Goal: Book appointment/travel/reservation

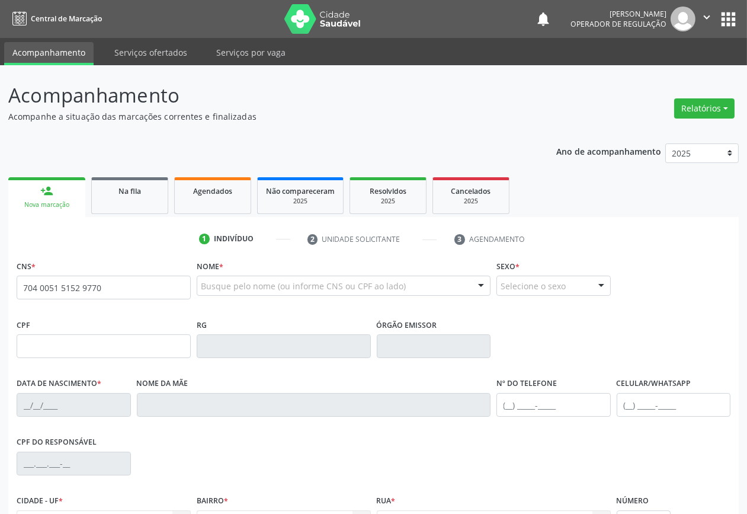
type input "704 0051 5152 9770"
type input "107.593.634-98"
type input "[DATE]"
type input "[PERSON_NAME]"
type input "[PHONE_NUMBER]"
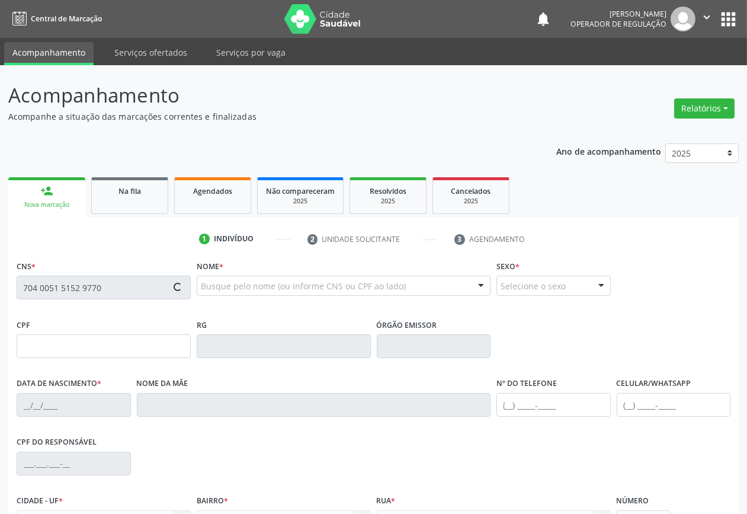
type input "[PHONE_NUMBER]"
type input "072.056.897-83"
type input "183"
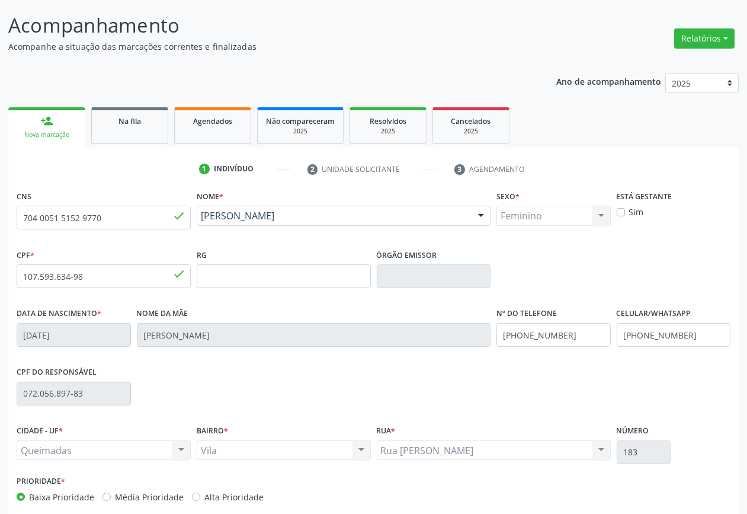
scroll to position [127, 0]
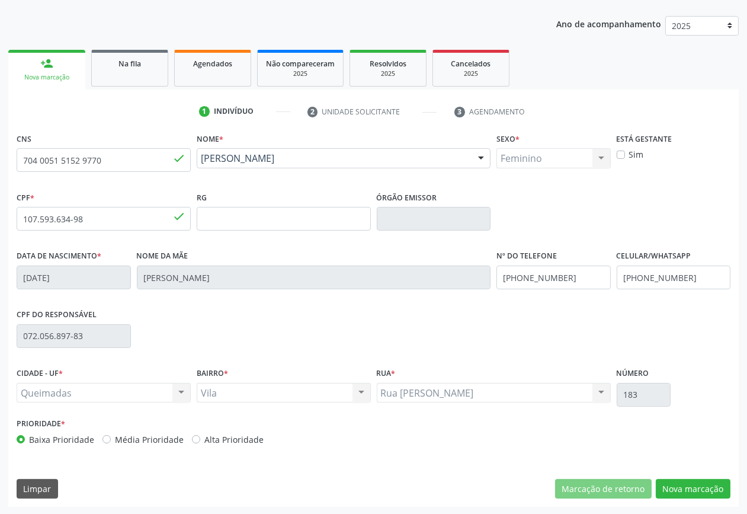
click at [692, 499] on div "CNS 704 0051 5152 9770 done Nome * [PERSON_NAME] [PERSON_NAME] CNS: 704 0051 51…" at bounding box center [373, 318] width 730 height 377
click at [689, 489] on button "Nova marcação" at bounding box center [693, 489] width 75 height 20
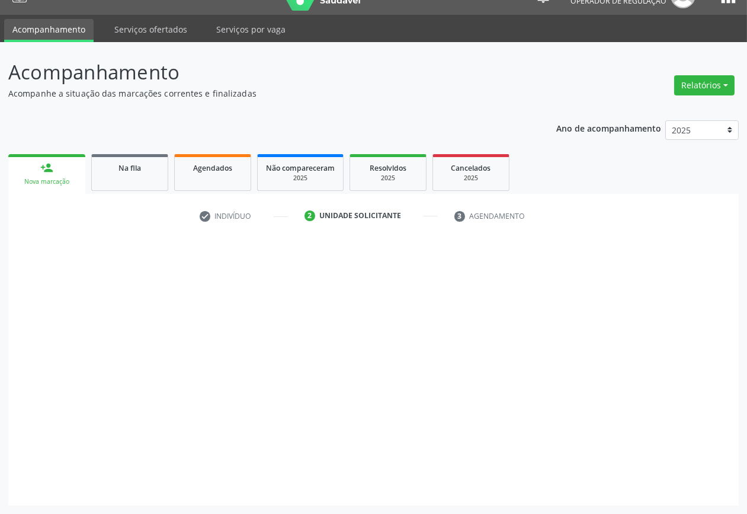
scroll to position [22, 0]
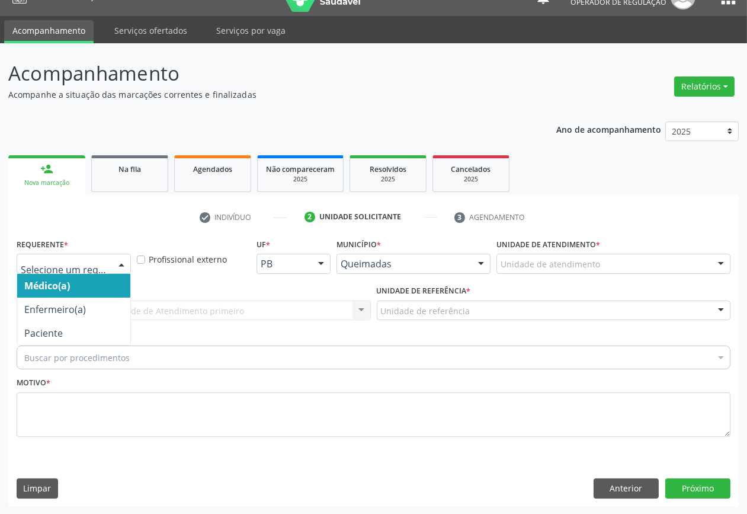
drag, startPoint x: 79, startPoint y: 262, endPoint x: 80, endPoint y: 341, distance: 78.8
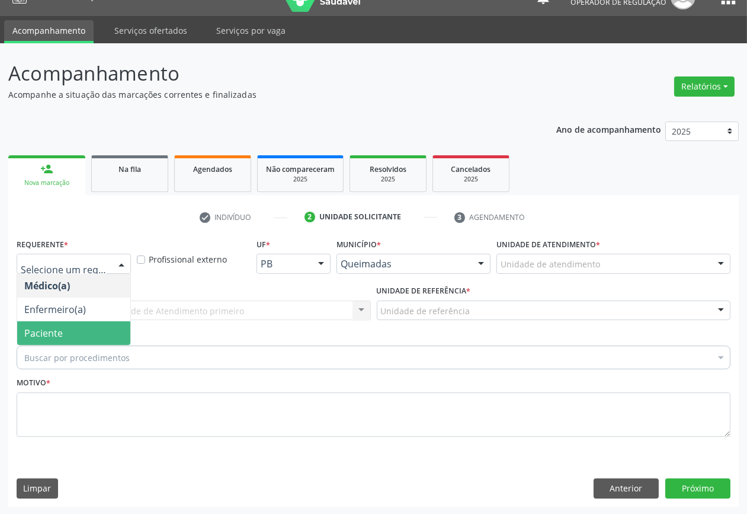
drag, startPoint x: 78, startPoint y: 338, endPoint x: 86, endPoint y: 310, distance: 29.0
click at [77, 338] on span "Paciente" at bounding box center [73, 333] width 113 height 24
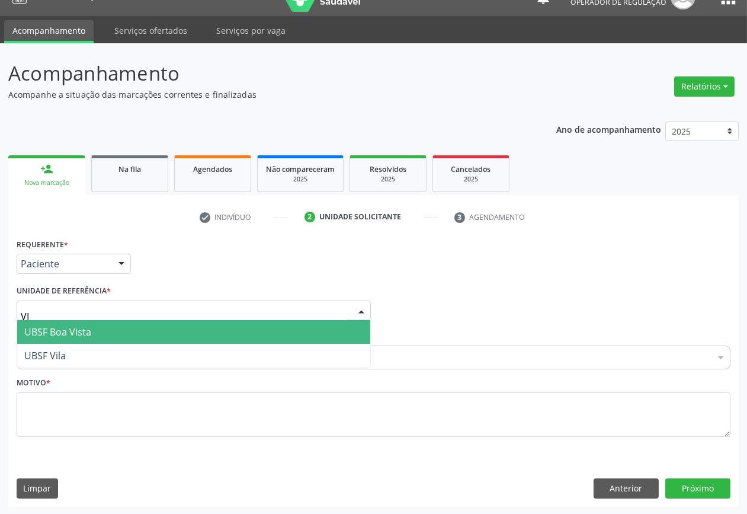
type input "VIL"
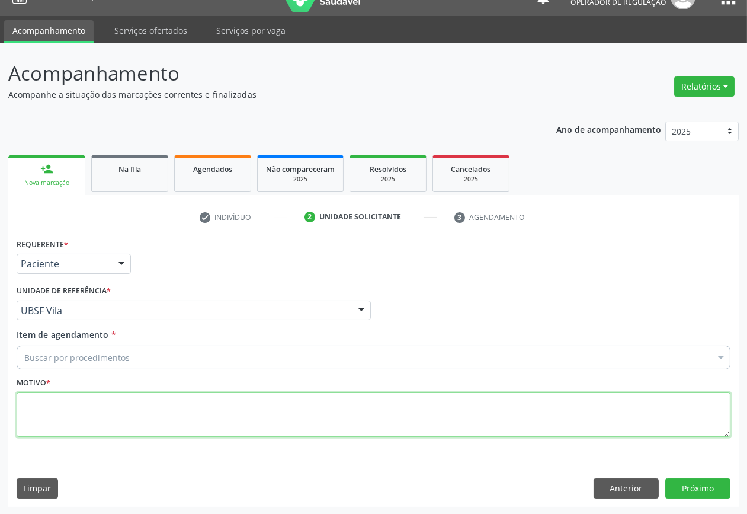
click at [185, 418] on textarea at bounding box center [374, 414] width 714 height 45
paste textarea "704 6061 4120 3525"
type textarea "704 6061 4120 3525"
click at [289, 399] on textarea at bounding box center [374, 414] width 714 height 45
paste textarea "CONSULTA 07/2025"
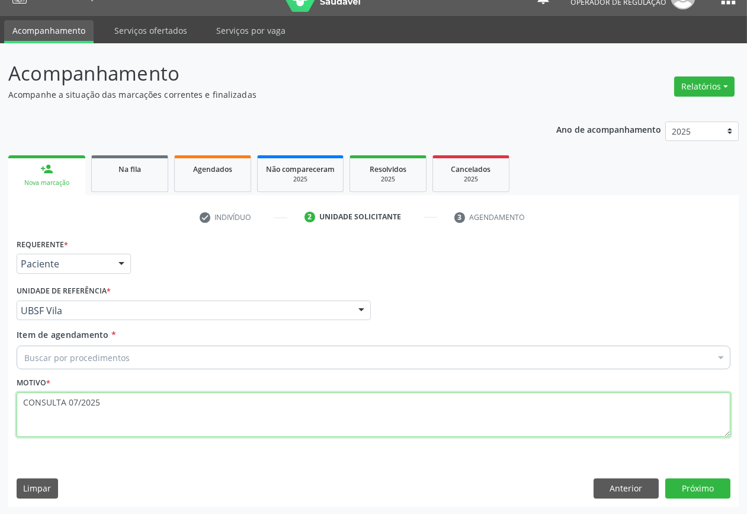
type textarea "CONSULTA 07/2025"
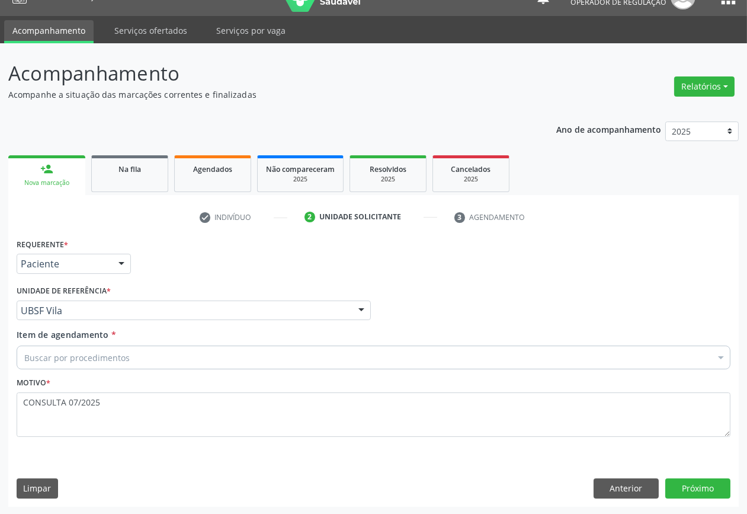
click at [180, 364] on div "Buscar por procedimentos" at bounding box center [374, 357] width 714 height 24
paste input "OFTALMOLOGISTA"
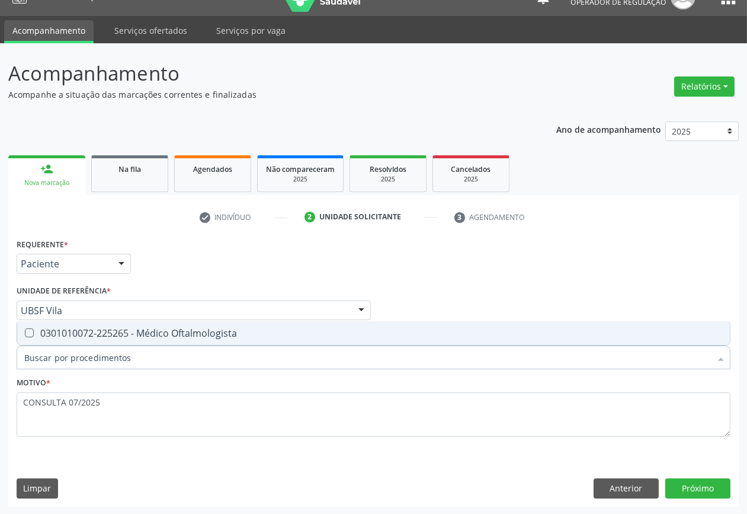
type input "OFTALMOLOGISTA"
drag, startPoint x: 174, startPoint y: 330, endPoint x: 226, endPoint y: 396, distance: 83.9
click at [174, 332] on div "0301010072-225265 - Médico Oftalmologista" at bounding box center [373, 332] width 698 height 9
checkbox Oftalmologista "true"
click at [679, 486] on button "Próximo" at bounding box center [697, 488] width 65 height 20
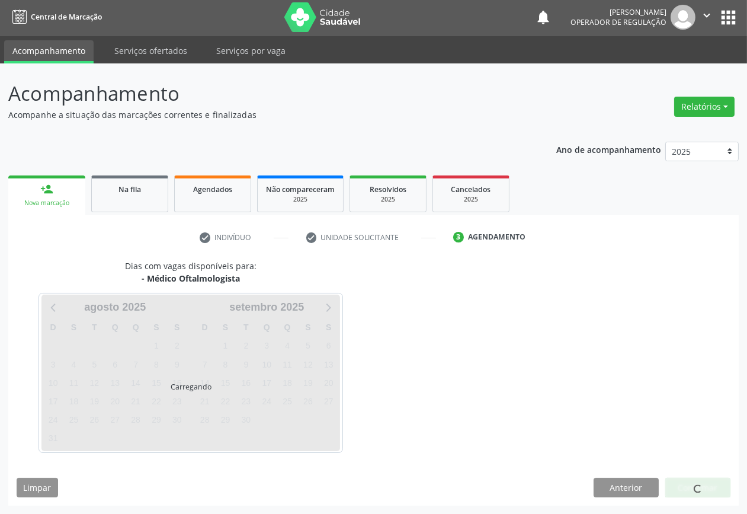
scroll to position [1, 0]
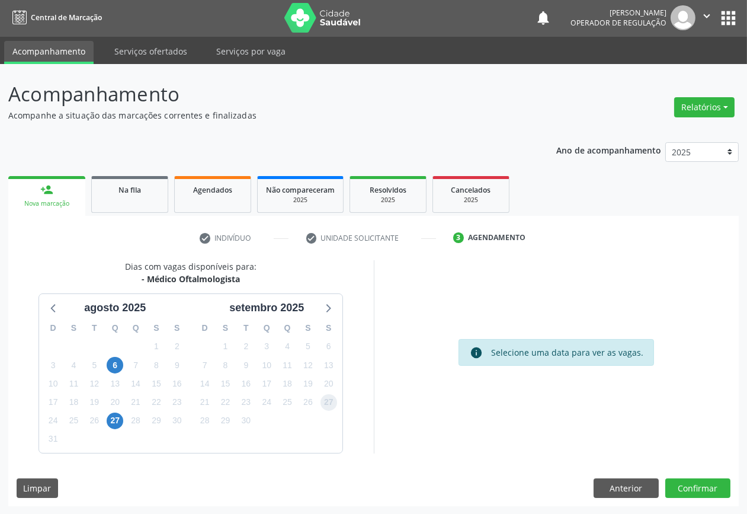
click at [321, 404] on span "27" at bounding box center [328, 402] width 17 height 17
click at [685, 483] on button "Confirmar" at bounding box center [697, 488] width 65 height 20
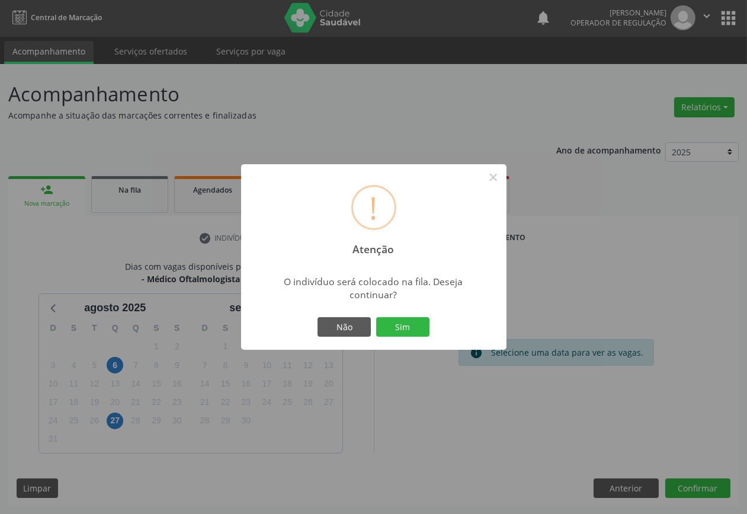
click at [400, 320] on button "Sim" at bounding box center [402, 327] width 53 height 20
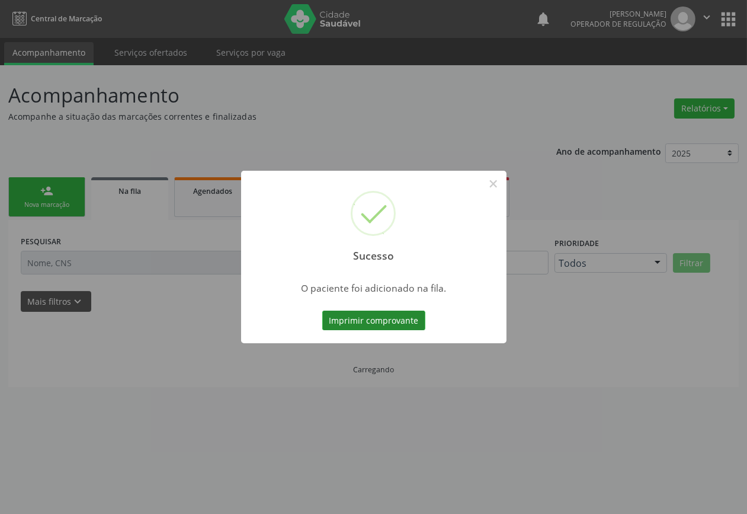
scroll to position [0, 0]
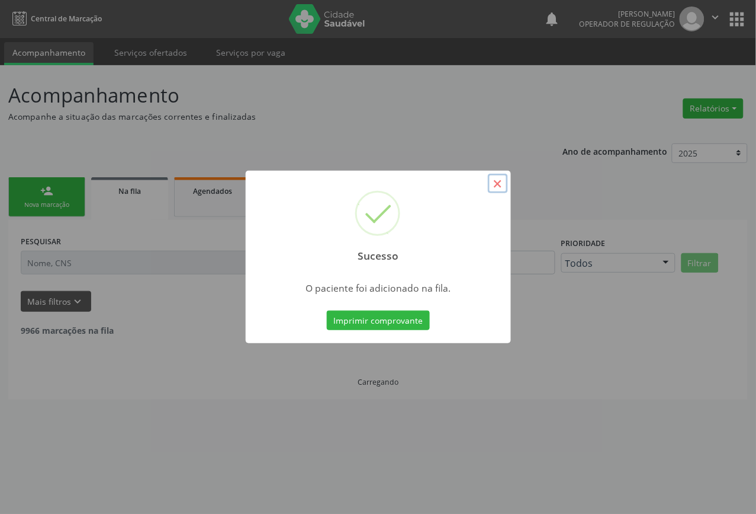
click at [502, 188] on button "×" at bounding box center [498, 184] width 20 height 20
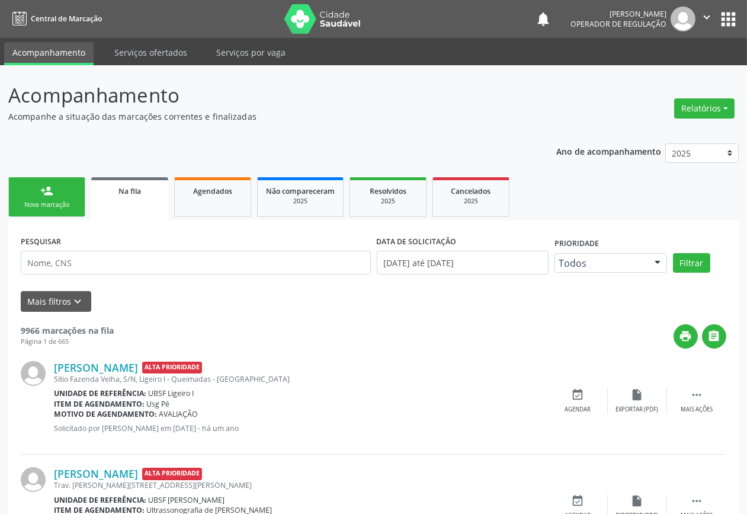
click at [42, 203] on div "Nova marcação" at bounding box center [46, 204] width 59 height 9
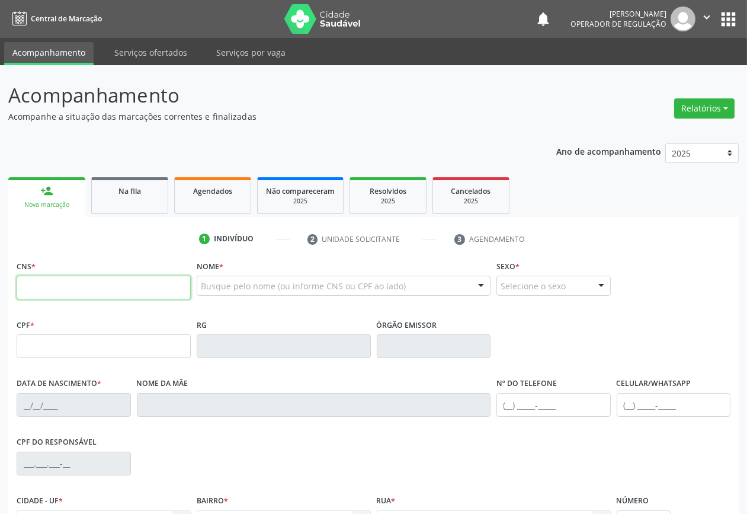
click at [37, 288] on input "text" at bounding box center [104, 287] width 174 height 24
type input "704 0093 3051 9366"
type input "841.188.224-15"
type input "[DATE]"
type input "[PERSON_NAME] das Neves Cavalcanti"
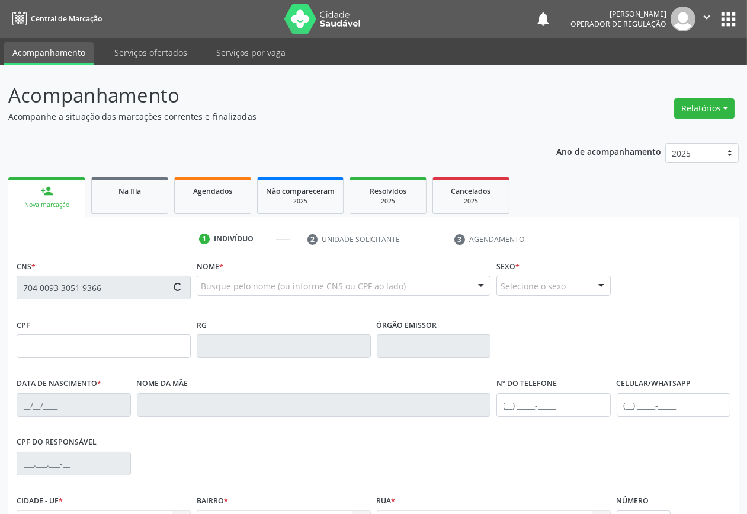
type input "[PHONE_NUMBER]"
type input "8"
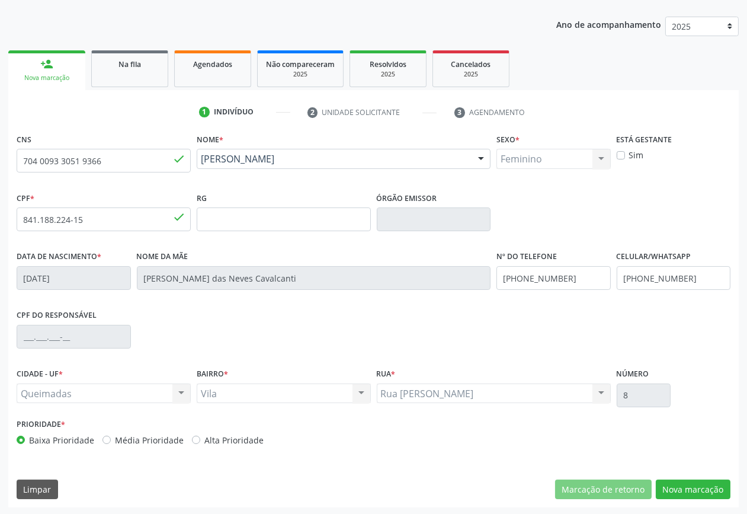
scroll to position [127, 0]
drag, startPoint x: 716, startPoint y: 492, endPoint x: 682, endPoint y: 476, distance: 37.4
click at [715, 492] on button "Nova marcação" at bounding box center [693, 489] width 75 height 20
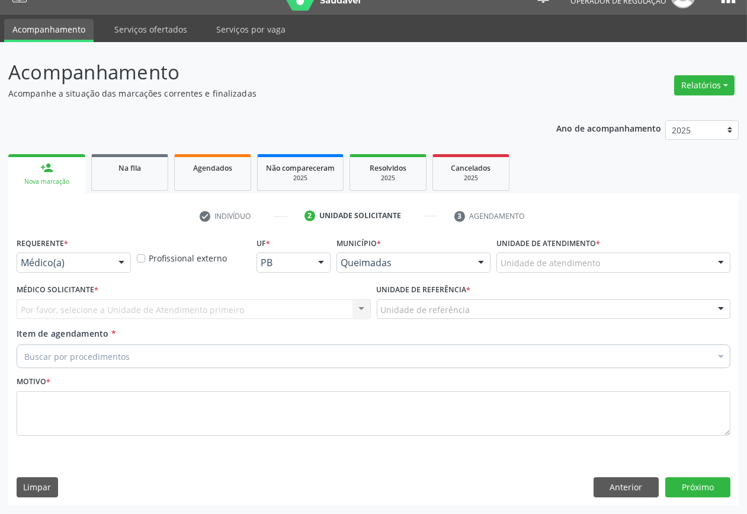
scroll to position [22, 0]
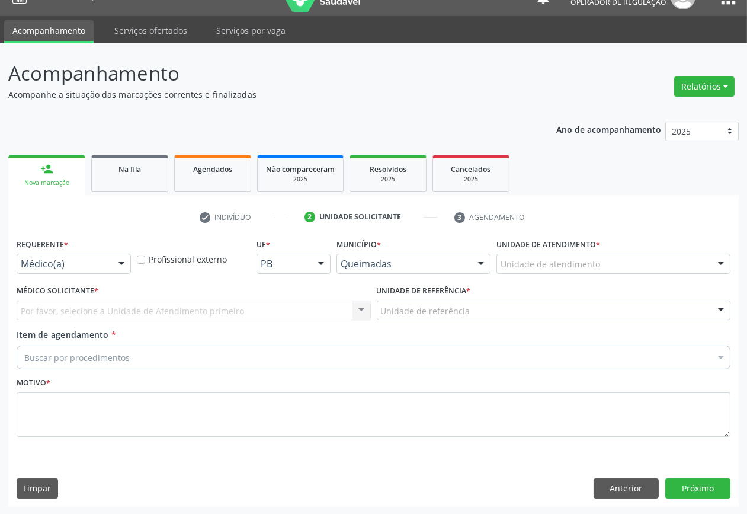
click at [34, 249] on label "Requerente *" at bounding box center [43, 244] width 52 height 18
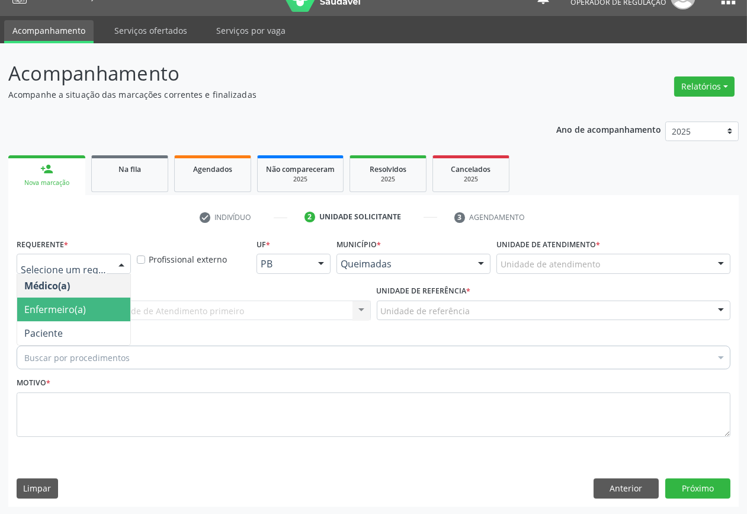
click at [48, 312] on span "Enfermeiro(a)" at bounding box center [55, 309] width 62 height 13
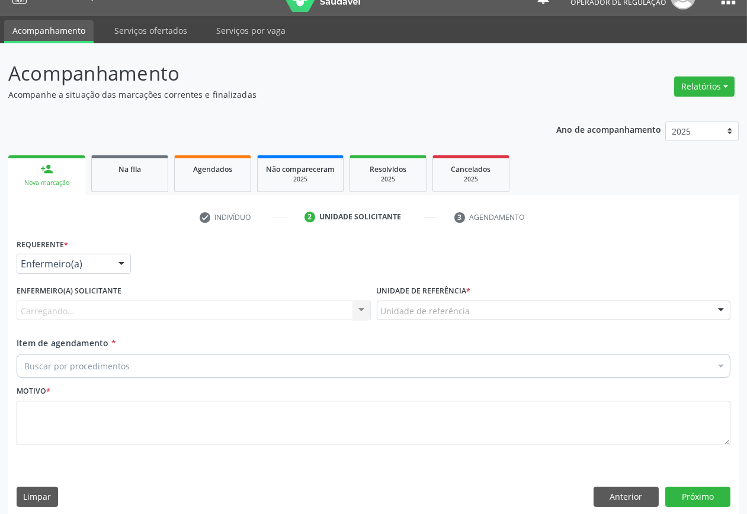
drag, startPoint x: 44, startPoint y: 265, endPoint x: 50, endPoint y: 320, distance: 54.8
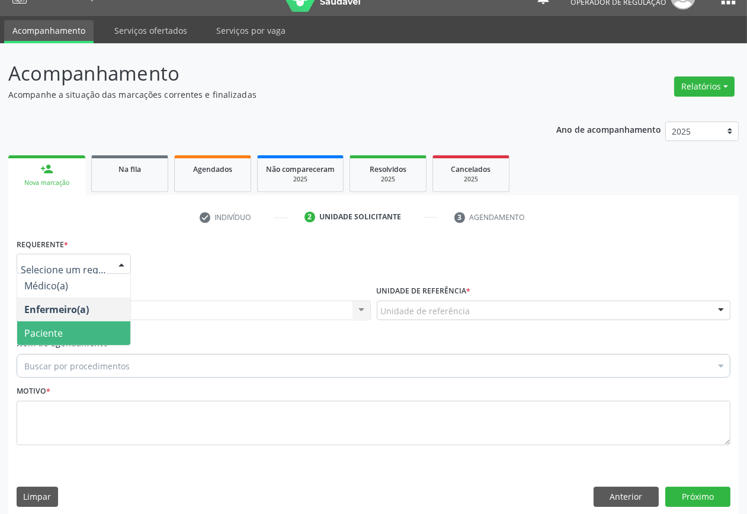
click at [54, 329] on span "Paciente" at bounding box center [43, 332] width 39 height 13
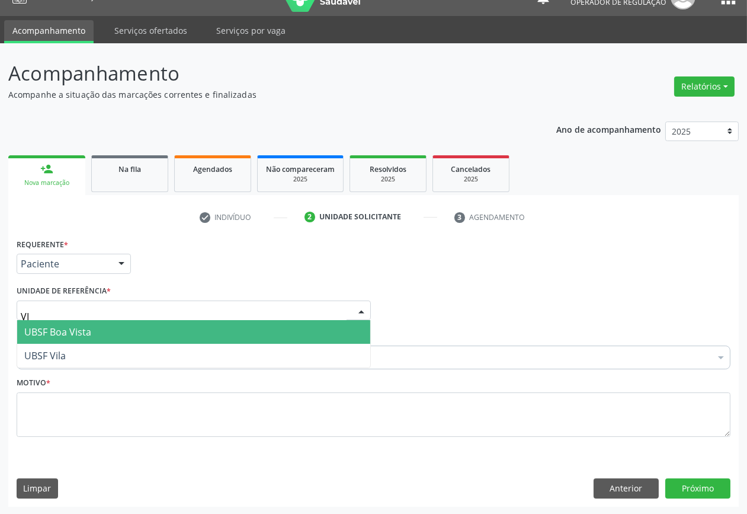
type input "VIL"
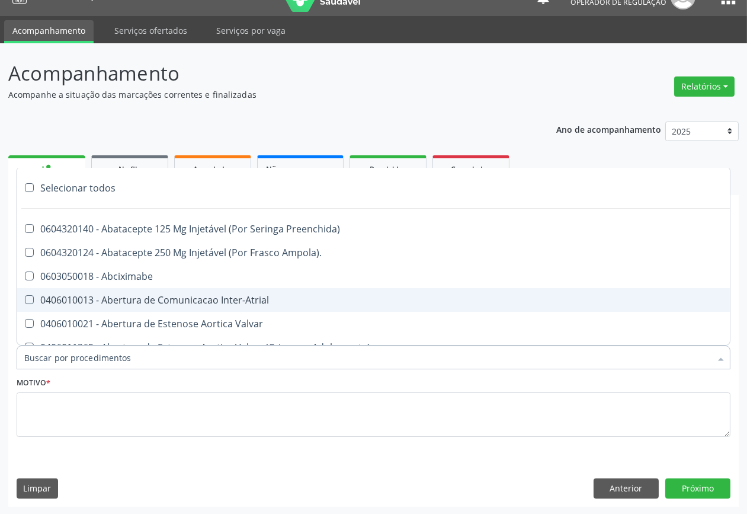
paste input "OFTALMOLOGISTA"
type input "OFTALMOLOGISTA"
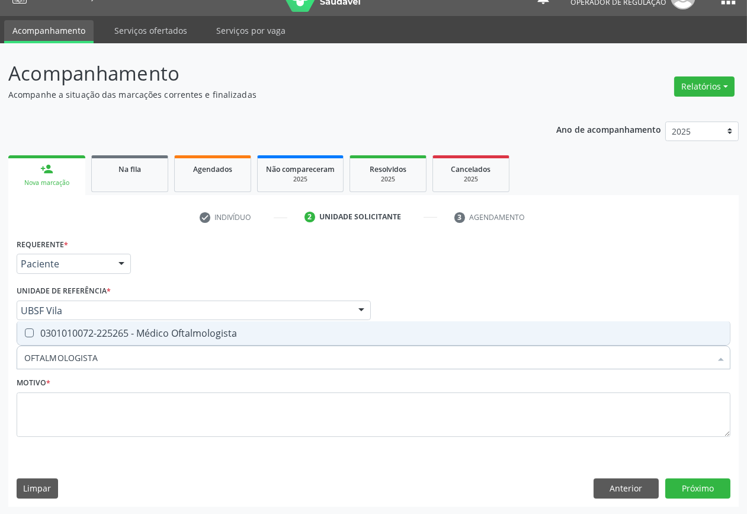
click at [92, 323] on span "0301010072-225265 - Médico Oftalmologista" at bounding box center [373, 333] width 713 height 24
checkbox Oftalmologista "true"
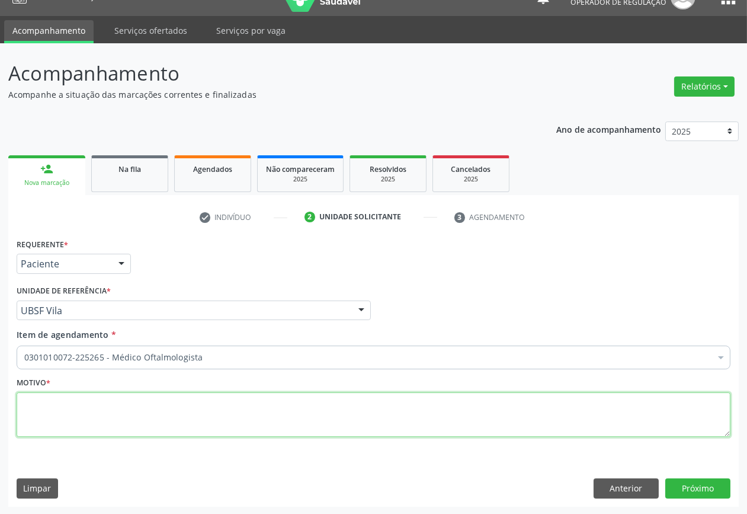
paste textarea "CONSULTA 07/2025"
click at [381, 421] on textarea at bounding box center [374, 414] width 714 height 45
type textarea "CONSULTA 07/2025"
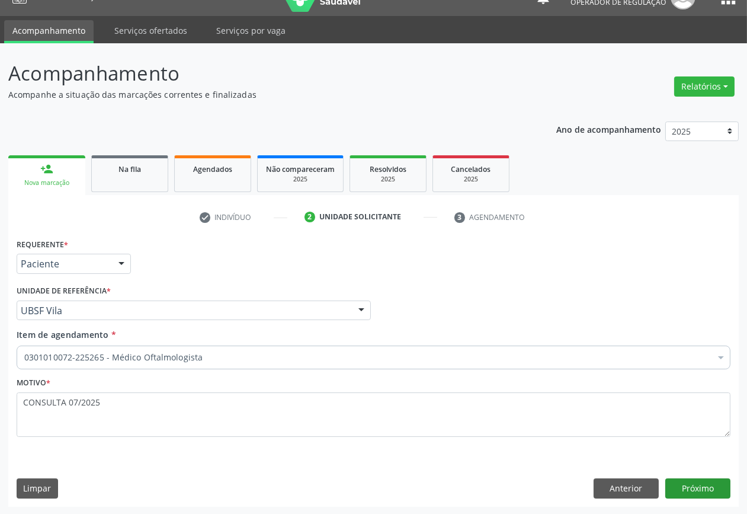
click at [674, 477] on div "Requerente * Paciente Médico(a) Enfermeiro(a) Paciente Nenhum resultado encontr…" at bounding box center [373, 370] width 730 height 271
click at [678, 479] on button "Próximo" at bounding box center [697, 488] width 65 height 20
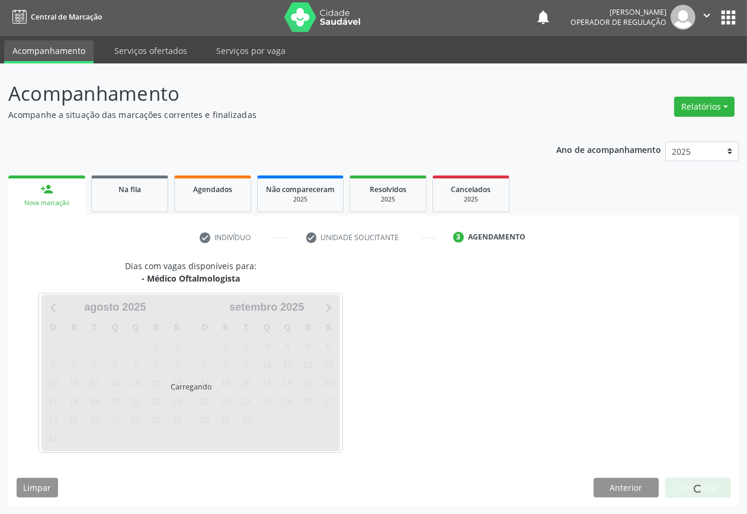
scroll to position [1, 0]
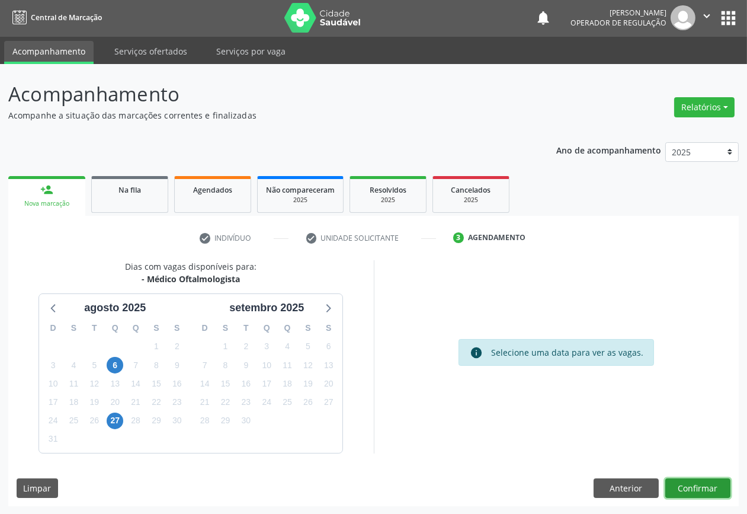
click at [679, 479] on button "Confirmar" at bounding box center [697, 488] width 65 height 20
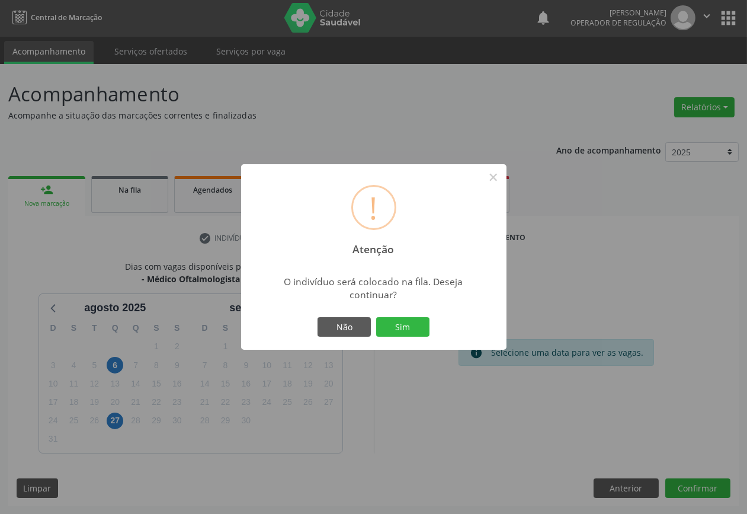
click at [376, 317] on button "Sim" at bounding box center [402, 327] width 53 height 20
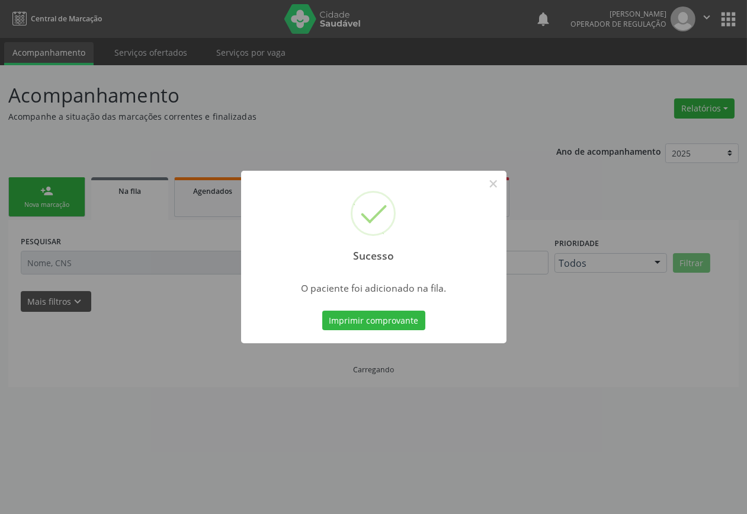
scroll to position [0, 0]
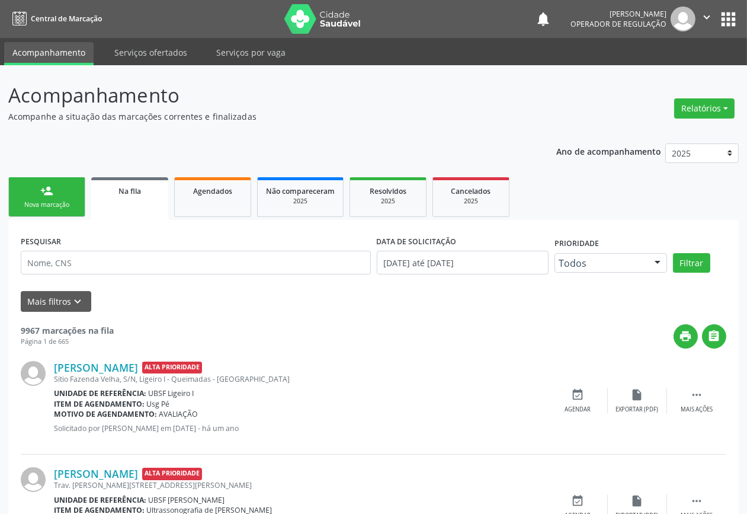
click at [76, 187] on link "person_add Nova marcação" at bounding box center [46, 197] width 77 height 40
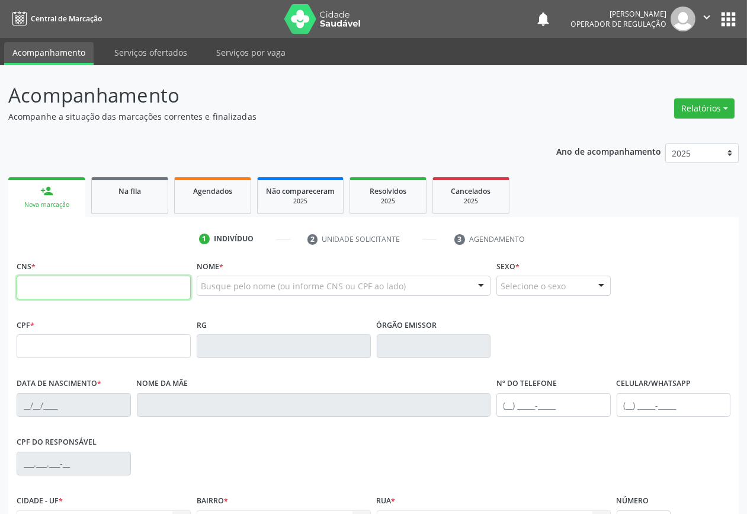
click at [145, 294] on input "text" at bounding box center [104, 287] width 174 height 24
type input "702 9065 6704 1377"
type input "676.146.984-87"
type input "[DATE]"
type input "[PERSON_NAME] da Conceição"
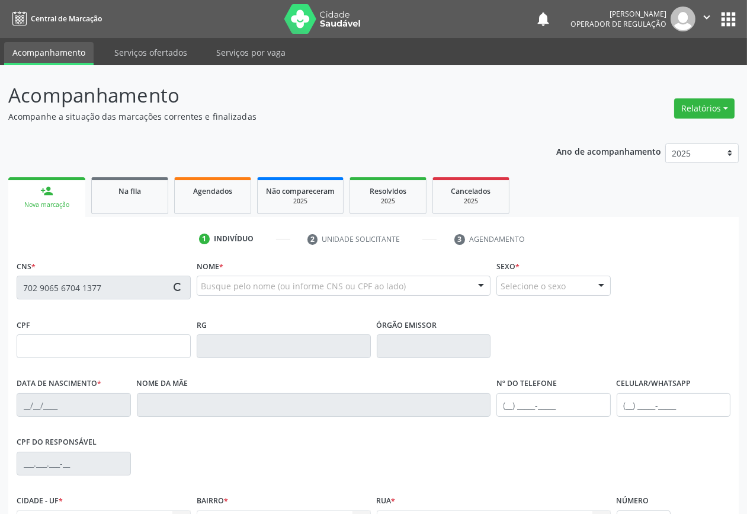
type input "[PHONE_NUMBER]"
type input "21"
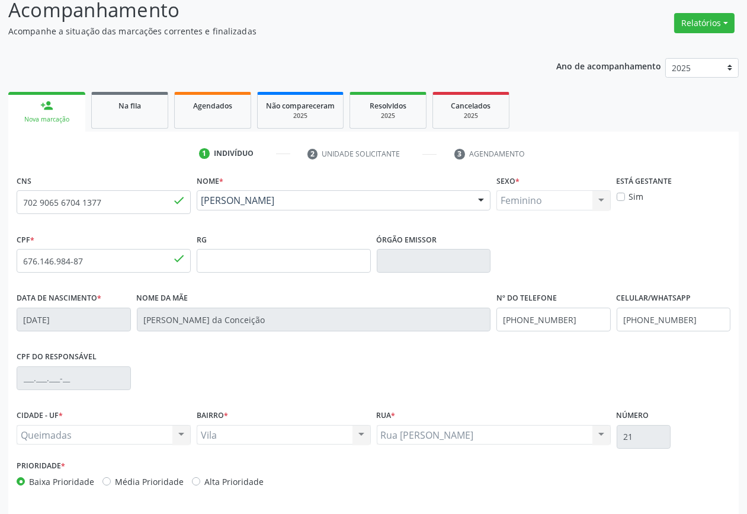
scroll to position [127, 0]
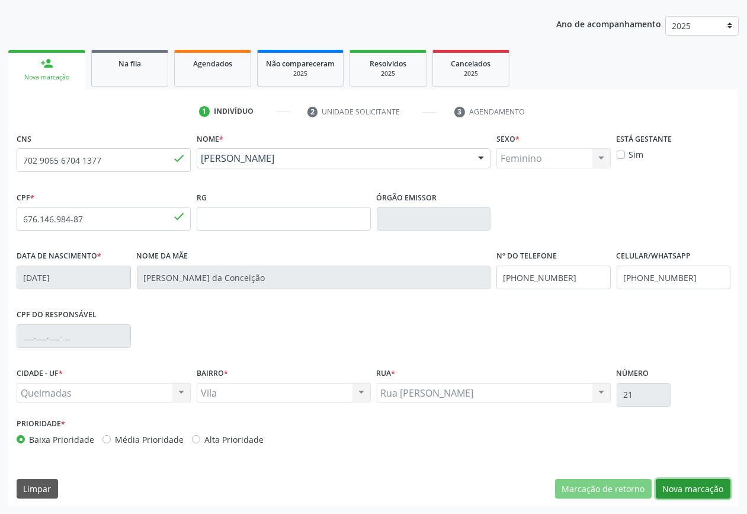
click at [697, 489] on button "Nova marcação" at bounding box center [693, 489] width 75 height 20
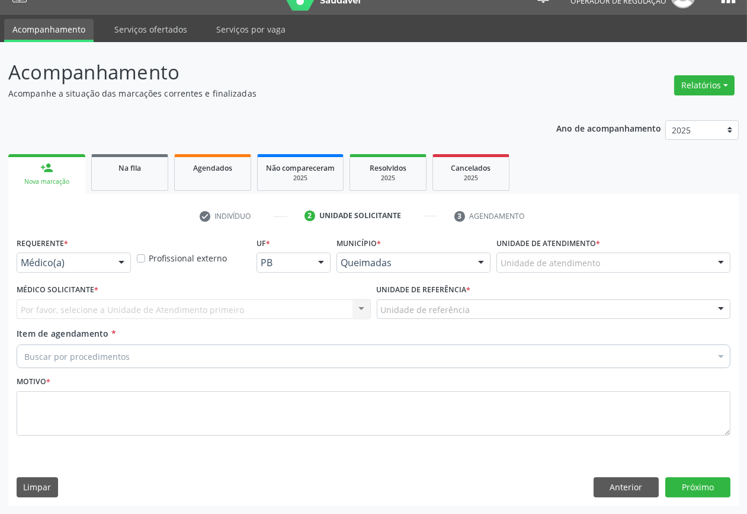
scroll to position [22, 0]
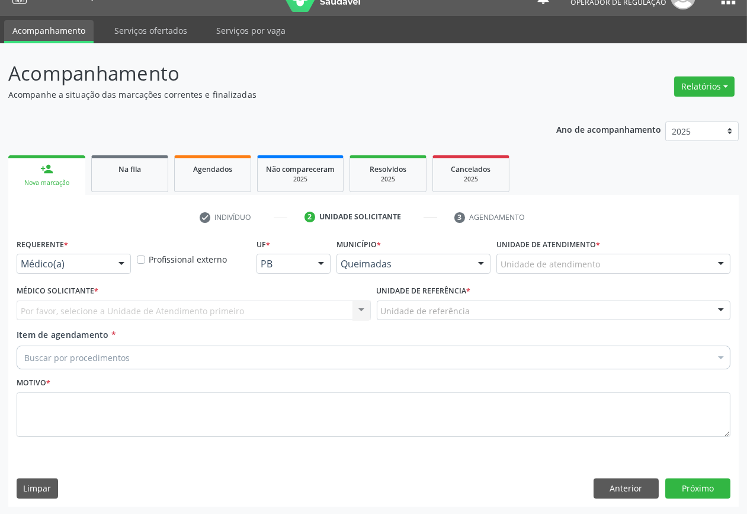
click at [89, 251] on div "Requerente * Médico(a) Médico(a) Enfermeiro(a) Paciente Nenhum resultado encont…" at bounding box center [74, 254] width 114 height 38
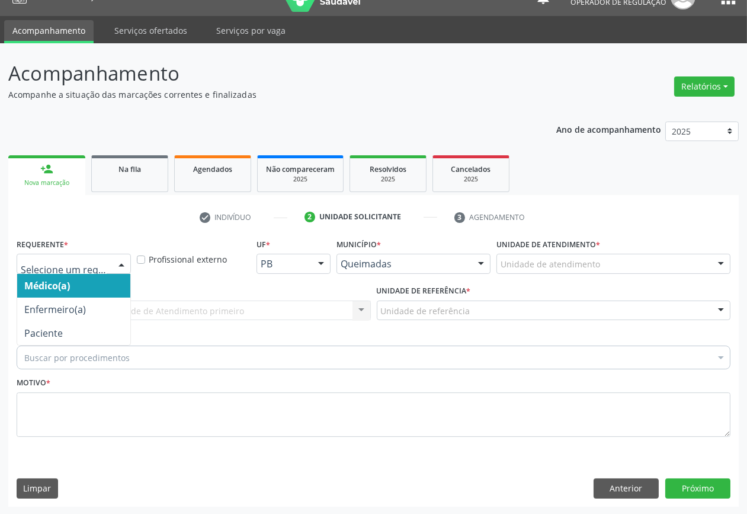
drag, startPoint x: 89, startPoint y: 261, endPoint x: 86, endPoint y: 280, distance: 19.3
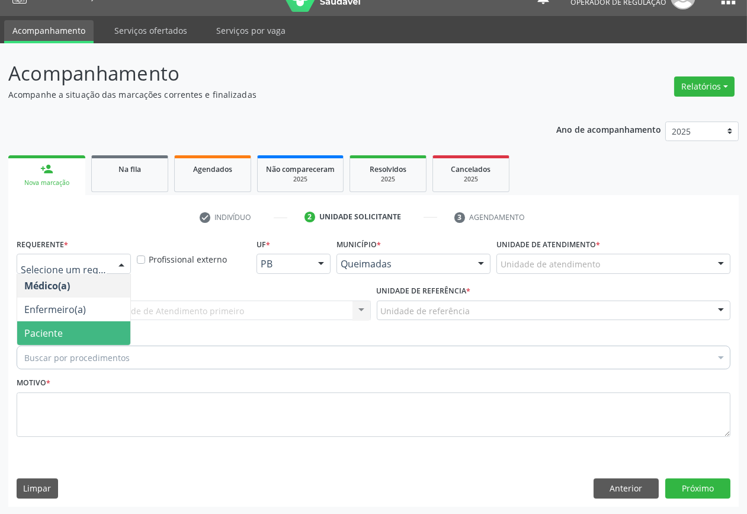
click at [85, 329] on span "Paciente" at bounding box center [73, 333] width 113 height 24
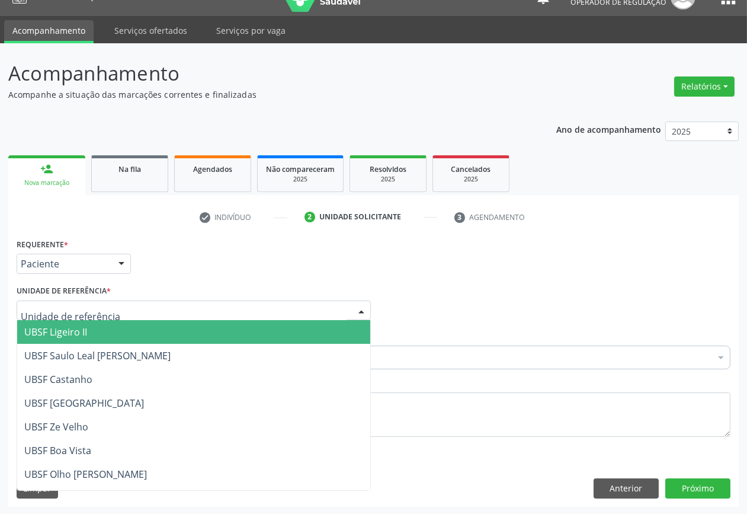
click at [197, 310] on div at bounding box center [194, 310] width 354 height 20
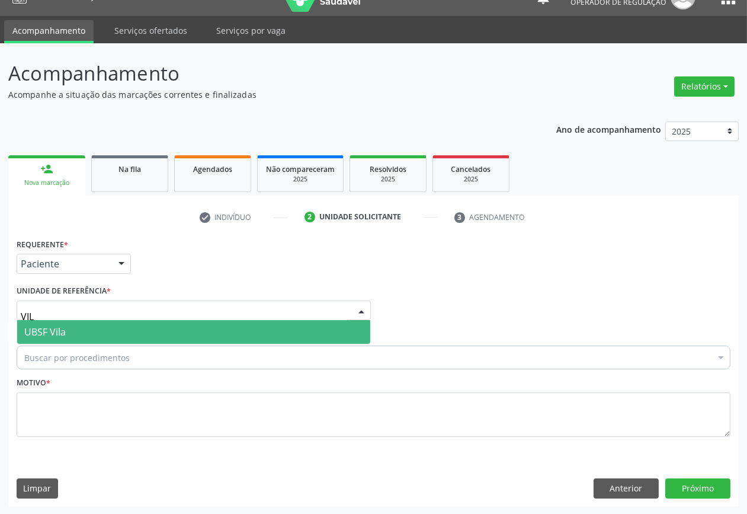
type input "VILA"
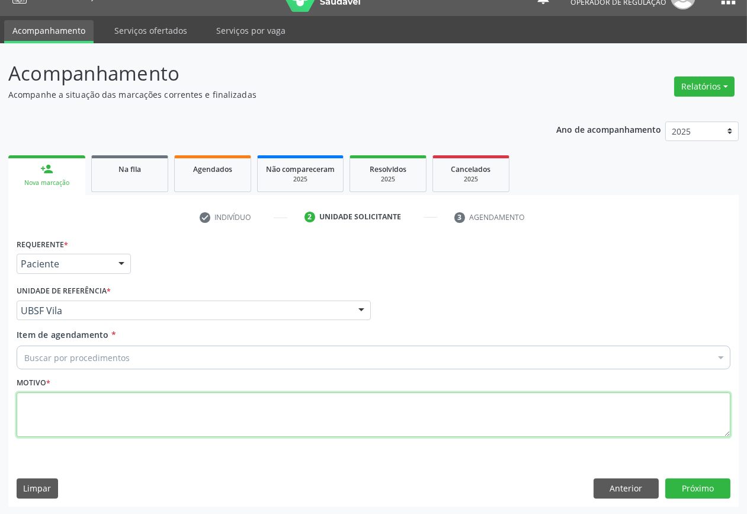
click at [171, 405] on textarea at bounding box center [374, 414] width 714 height 45
paste textarea "CONSULTA 07/2025"
type textarea "CONSULTA 07/2025"
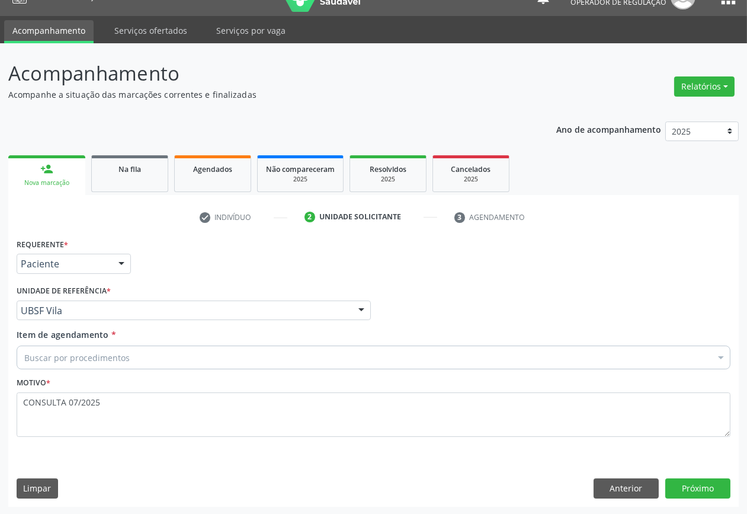
paste input "OFTALMOLOGISTA"
click at [172, 359] on div "Buscar por procedimentos" at bounding box center [374, 357] width 714 height 24
type input "OFTALMOLOGISTA"
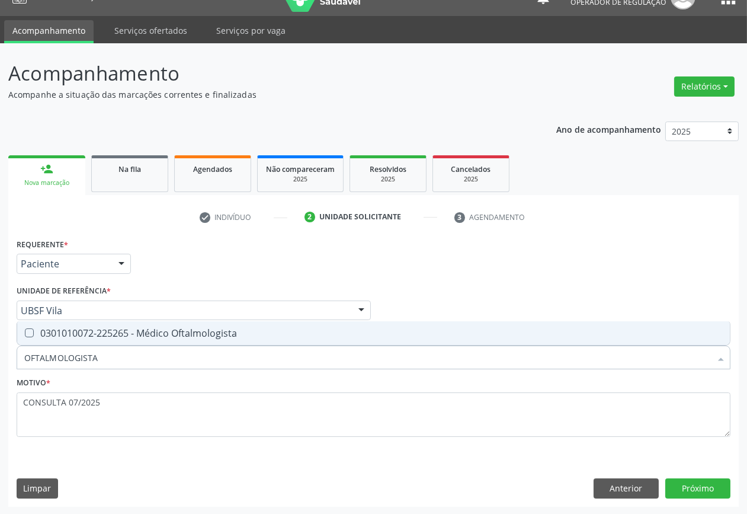
click at [163, 339] on span "0301010072-225265 - Médico Oftalmologista" at bounding box center [373, 333] width 713 height 24
checkbox Oftalmologista "true"
click at [691, 480] on button "Próximo" at bounding box center [697, 488] width 65 height 20
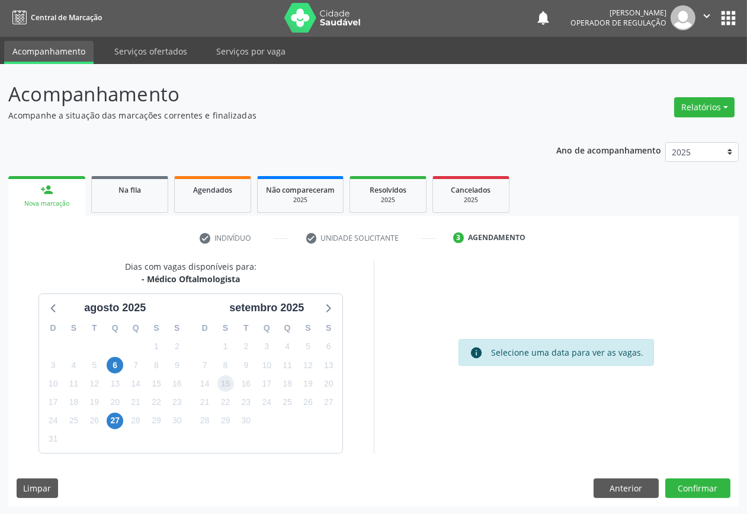
click at [222, 383] on span "15" at bounding box center [225, 383] width 17 height 17
click at [716, 487] on button "Confirmar" at bounding box center [697, 488] width 65 height 20
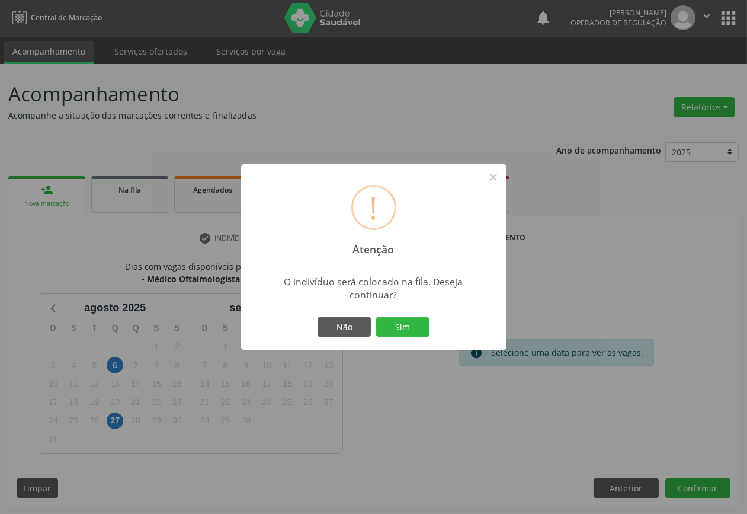
click at [376, 317] on button "Sim" at bounding box center [402, 327] width 53 height 20
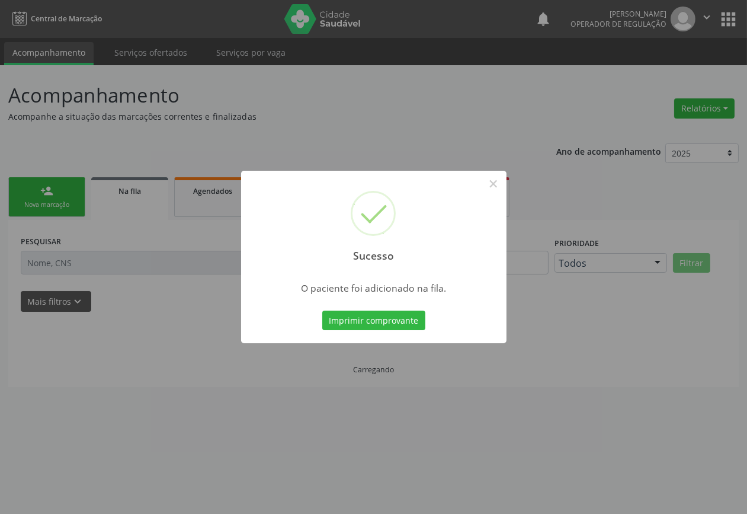
scroll to position [0, 0]
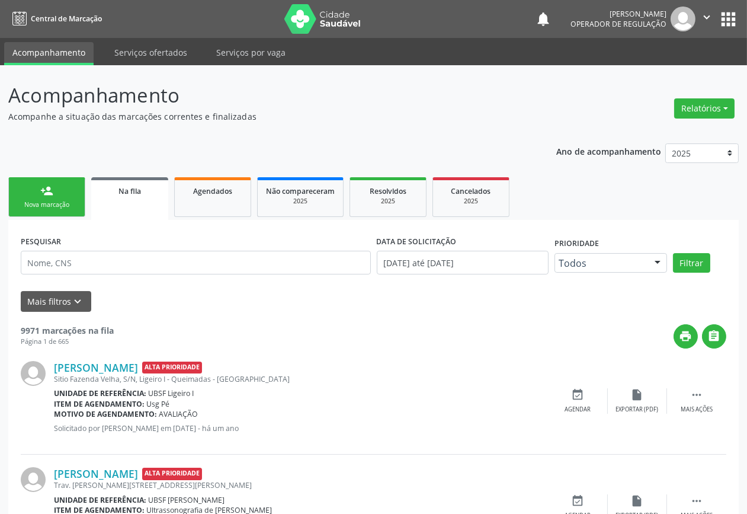
click at [27, 185] on link "person_add Nova marcação" at bounding box center [46, 197] width 77 height 40
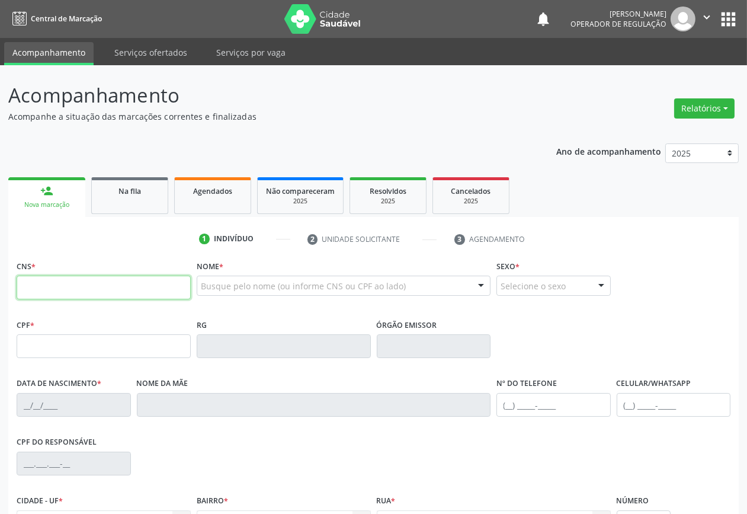
click at [68, 289] on input "text" at bounding box center [104, 287] width 174 height 24
type input "708 0058 1991 6824"
type input "929.709.664-68"
type input "[DATE]"
type input "[PERSON_NAME]"
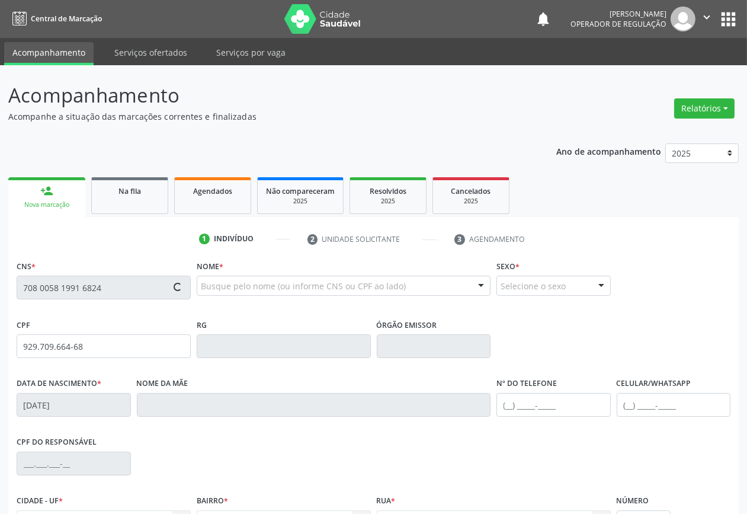
type input "[PHONE_NUMBER]"
type input "45"
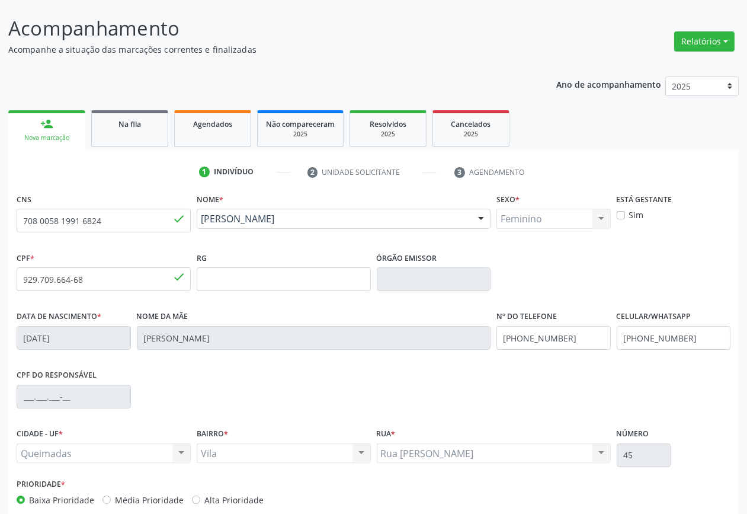
scroll to position [127, 0]
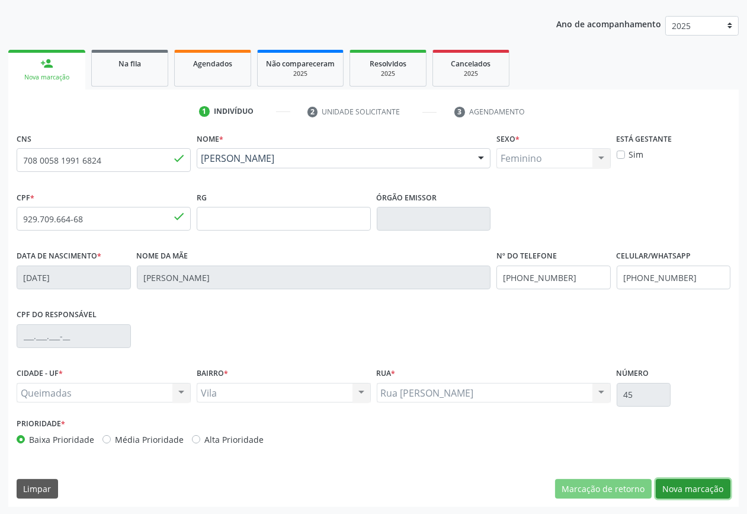
click at [703, 488] on button "Nova marcação" at bounding box center [693, 489] width 75 height 20
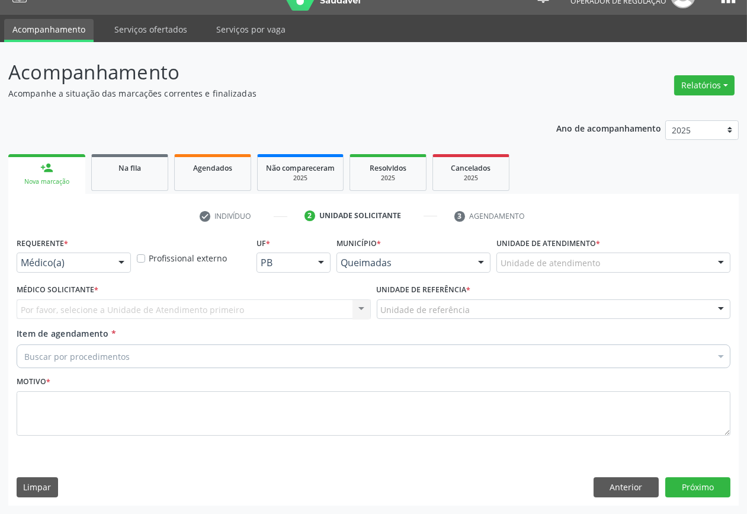
scroll to position [22, 0]
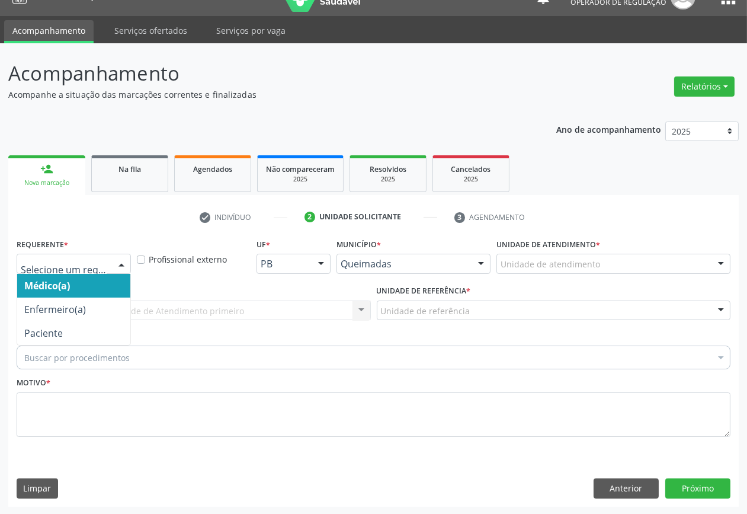
drag, startPoint x: 85, startPoint y: 262, endPoint x: 66, endPoint y: 316, distance: 56.9
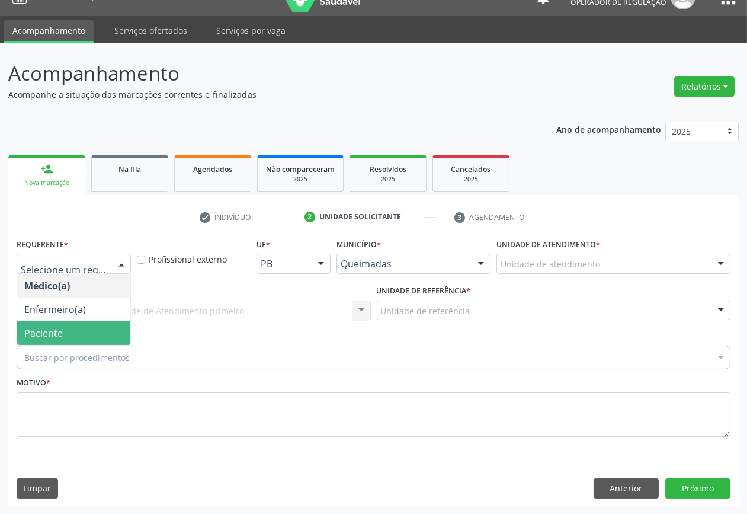
click at [63, 332] on span "Paciente" at bounding box center [73, 333] width 113 height 24
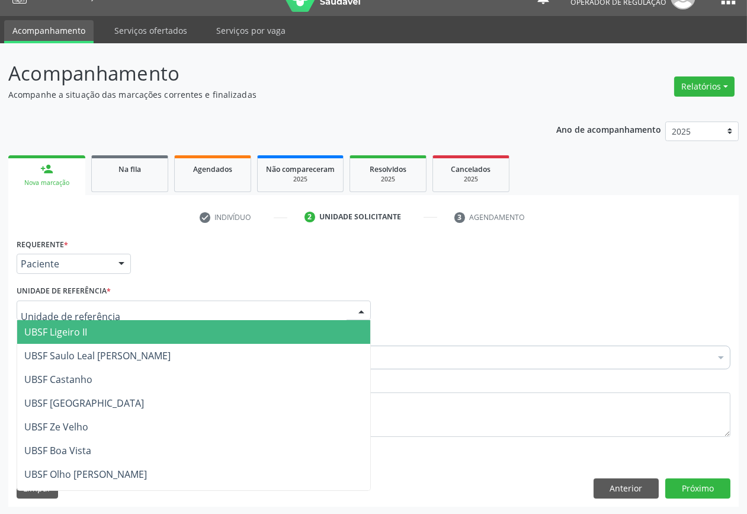
click at [88, 300] on div at bounding box center [194, 310] width 354 height 20
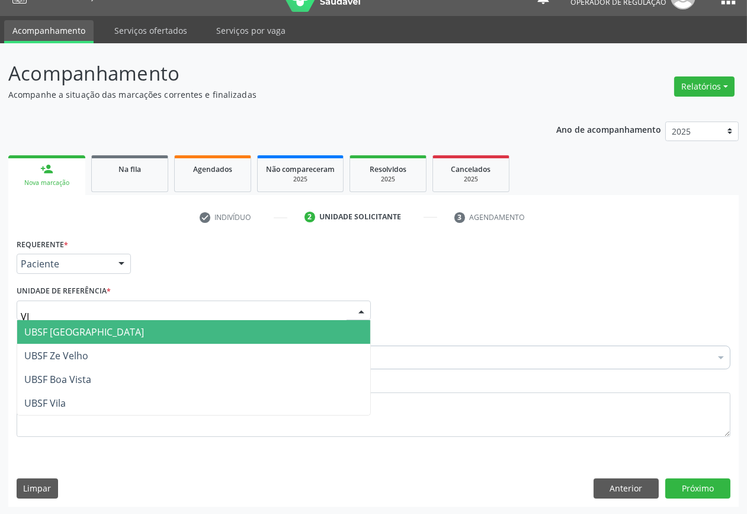
type input "VIL"
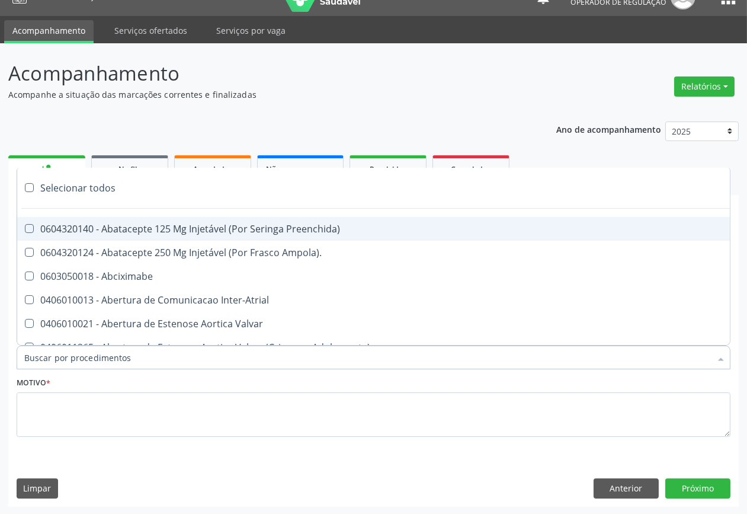
paste input "OFTALMOLOGISTA"
type input "OFTALMOLOGISTA"
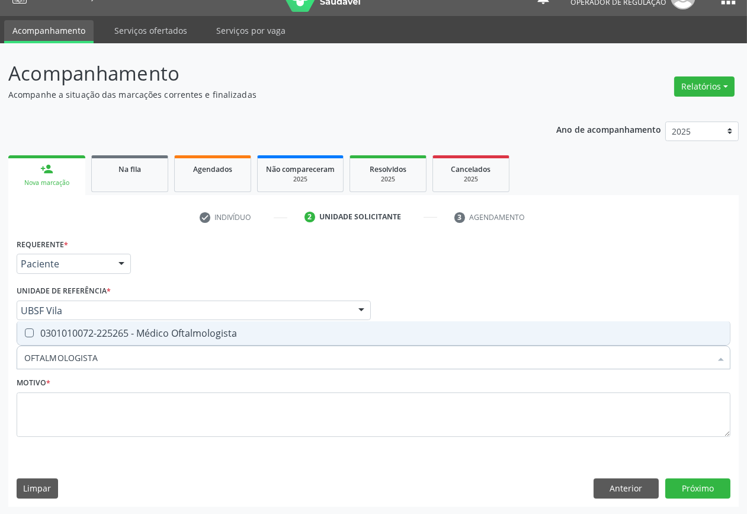
click at [89, 335] on div "0301010072-225265 - Médico Oftalmologista" at bounding box center [373, 332] width 698 height 9
checkbox Oftalmologista "true"
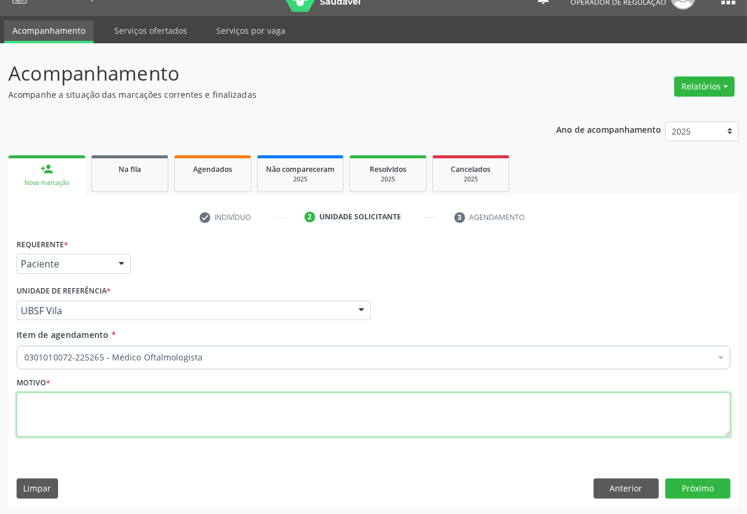
paste textarea "CONSULTA 07/2025"
click at [371, 407] on textarea at bounding box center [374, 414] width 714 height 45
type textarea "CONSULTA 07/2025"
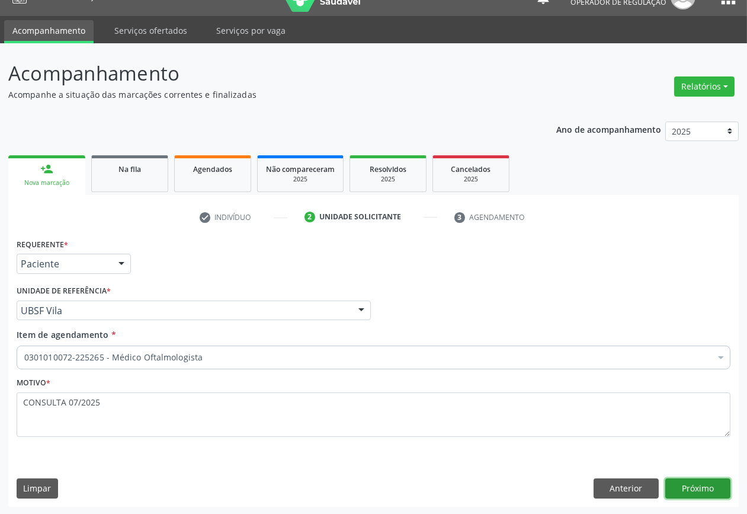
click at [707, 483] on button "Próximo" at bounding box center [697, 488] width 65 height 20
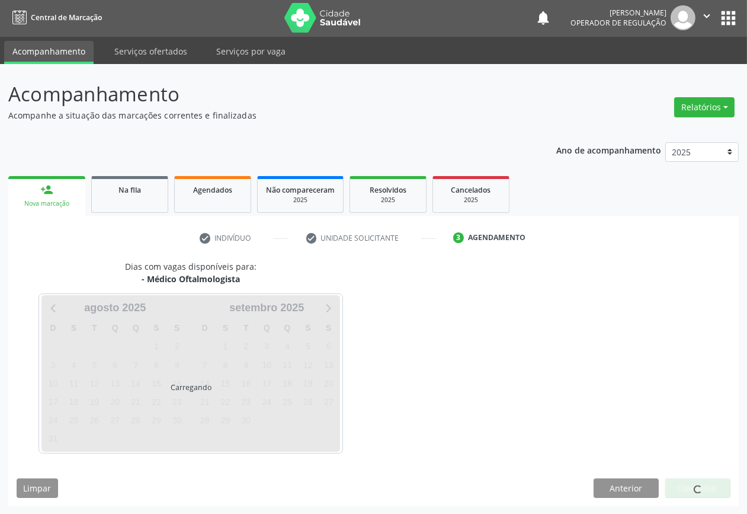
scroll to position [1, 0]
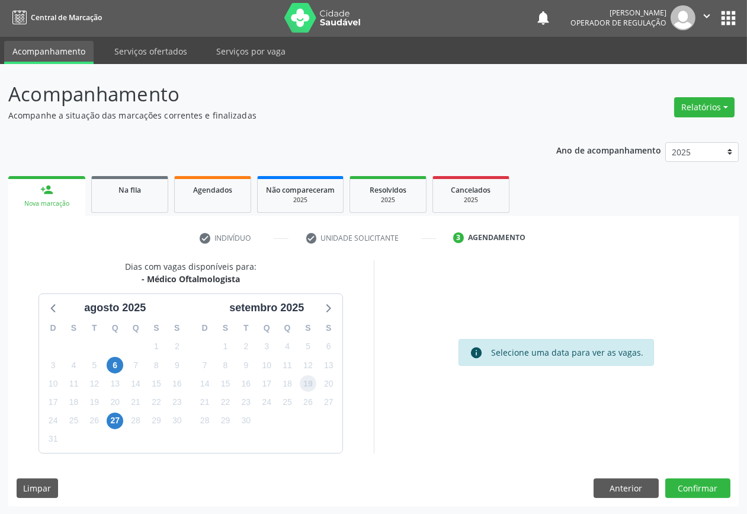
click at [311, 377] on span "19" at bounding box center [308, 383] width 17 height 17
click at [714, 488] on button "Confirmar" at bounding box center [697, 488] width 65 height 20
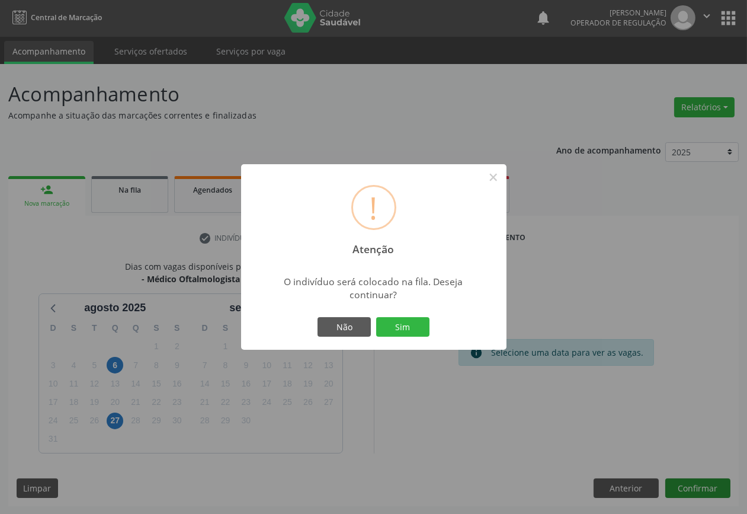
click at [376, 317] on button "Sim" at bounding box center [402, 327] width 53 height 20
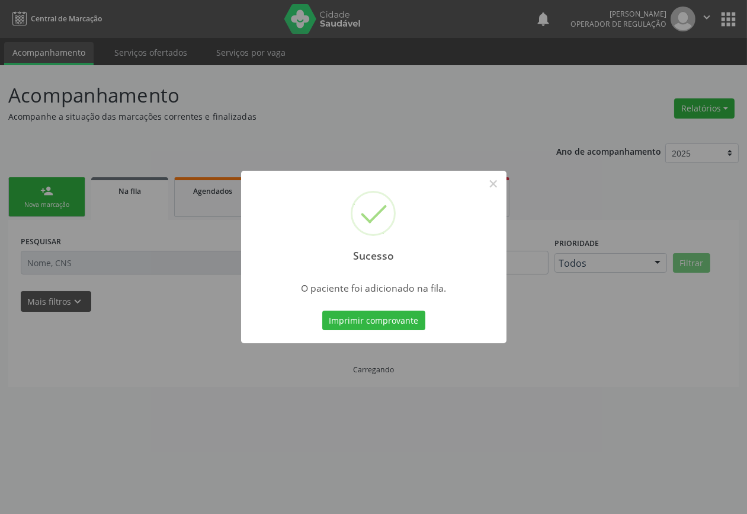
scroll to position [0, 0]
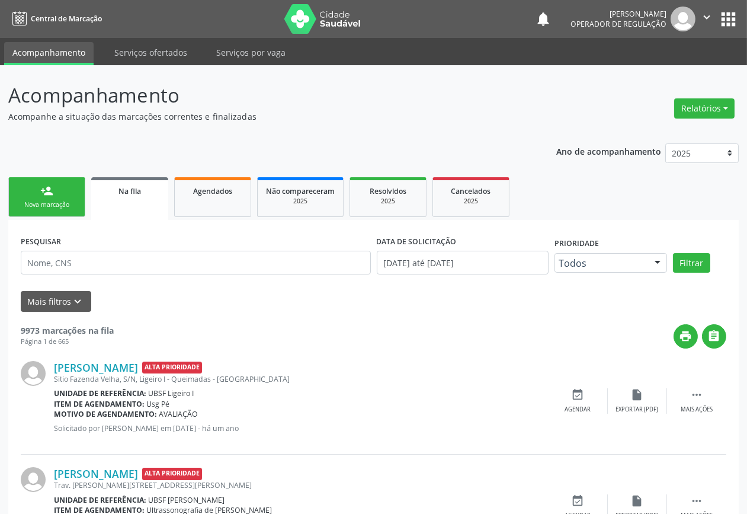
click at [46, 188] on div "person_add" at bounding box center [46, 190] width 13 height 13
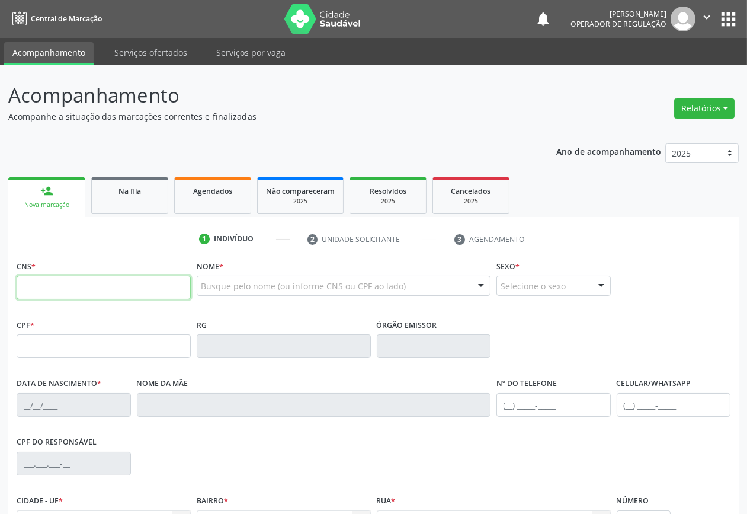
click at [74, 287] on input "text" at bounding box center [104, 287] width 174 height 24
type input "700 6019 0442 8567"
type input "063.389.084-77"
type input "[DATE]"
type input "[PERSON_NAME]"
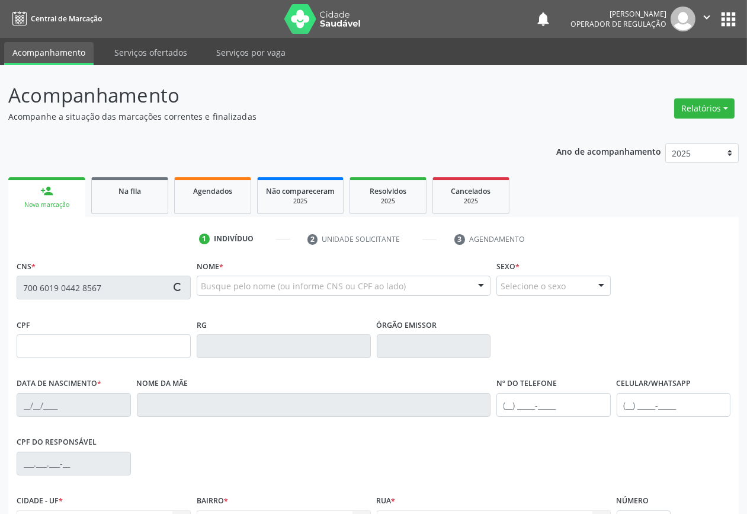
type input "[PHONE_NUMBER]"
type input "32"
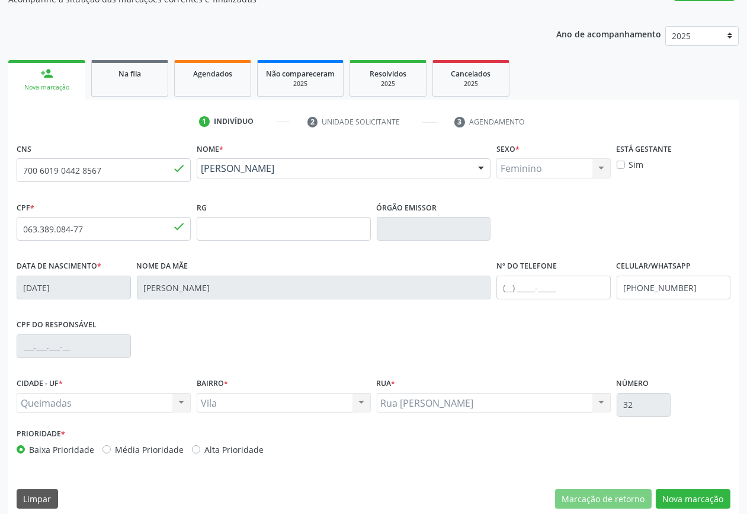
scroll to position [127, 0]
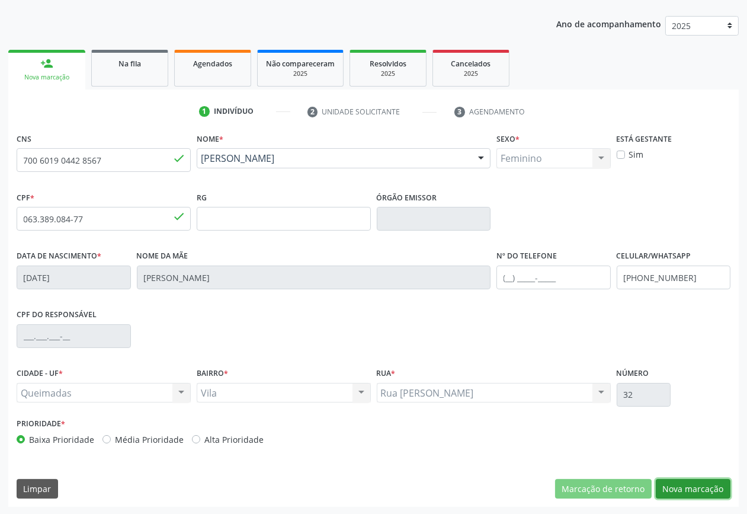
click at [720, 485] on button "Nova marcação" at bounding box center [693, 489] width 75 height 20
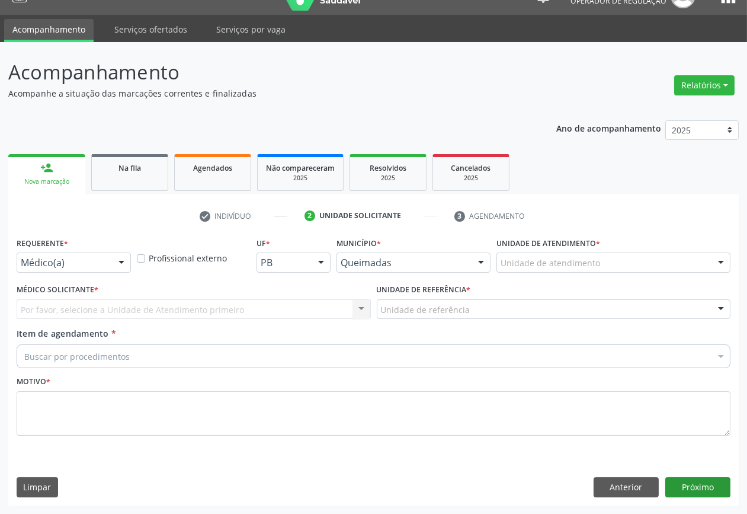
scroll to position [22, 0]
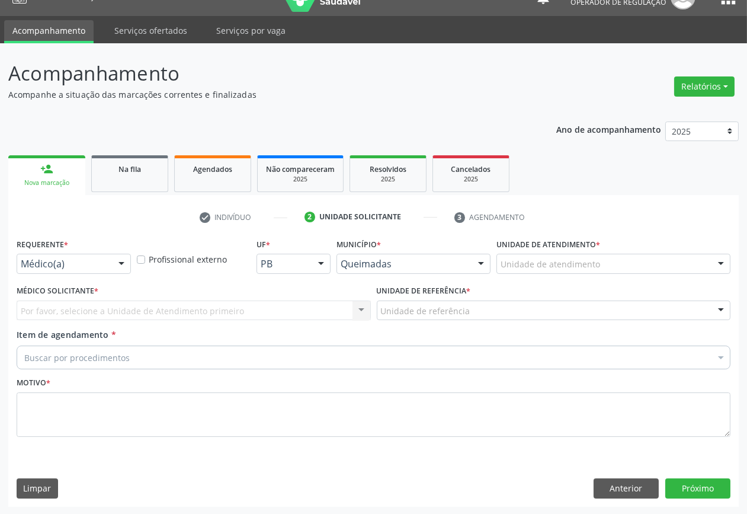
drag, startPoint x: 57, startPoint y: 261, endPoint x: 58, endPoint y: 279, distance: 18.4
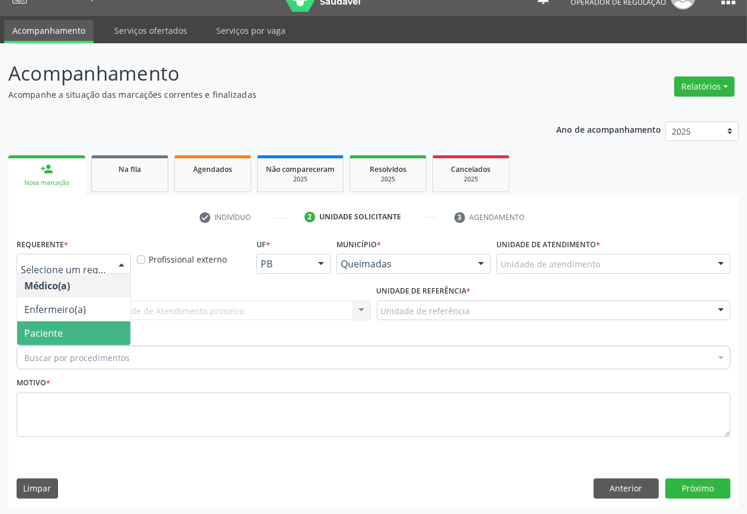
click at [65, 336] on span "Paciente" at bounding box center [73, 333] width 113 height 24
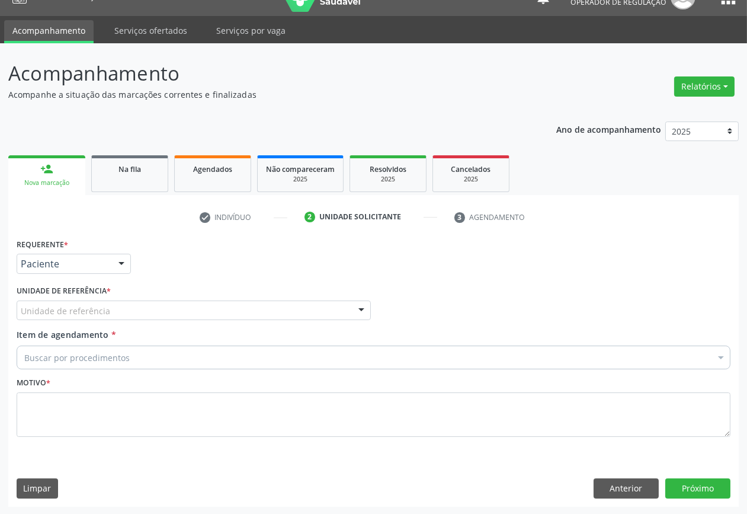
click at [114, 307] on div "Unidade de referência" at bounding box center [194, 310] width 354 height 20
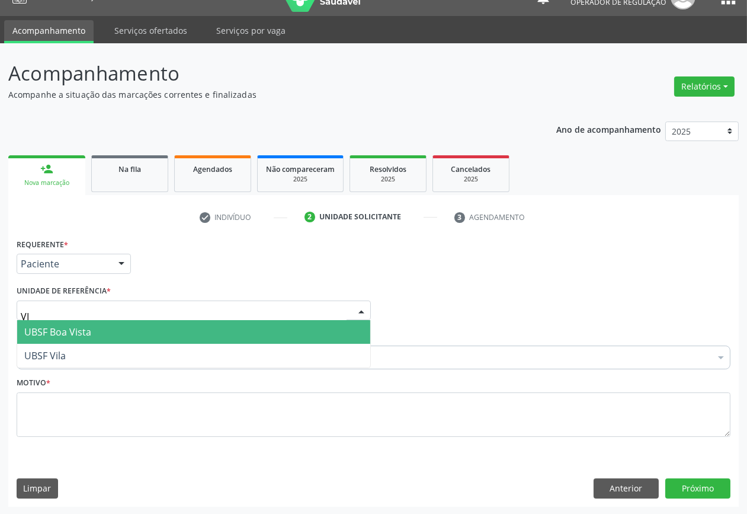
type input "VIL"
click at [105, 336] on span "UBSF Vila" at bounding box center [193, 332] width 353 height 24
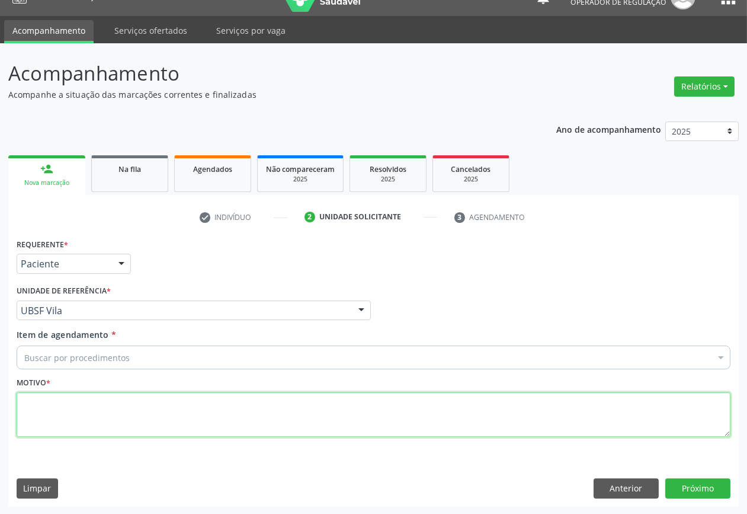
click at [265, 401] on textarea at bounding box center [374, 414] width 714 height 45
paste textarea "CONSULTA 07/2025"
type textarea "CONSULTA 07/2025"
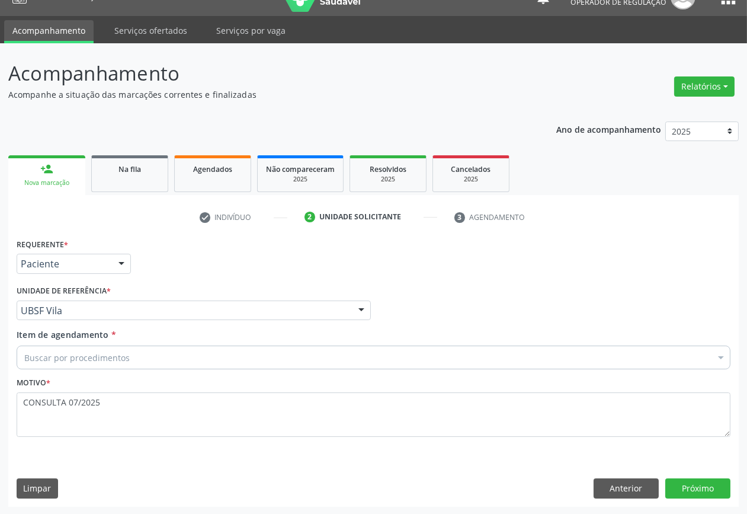
paste input "OFTALMOLOGISTA"
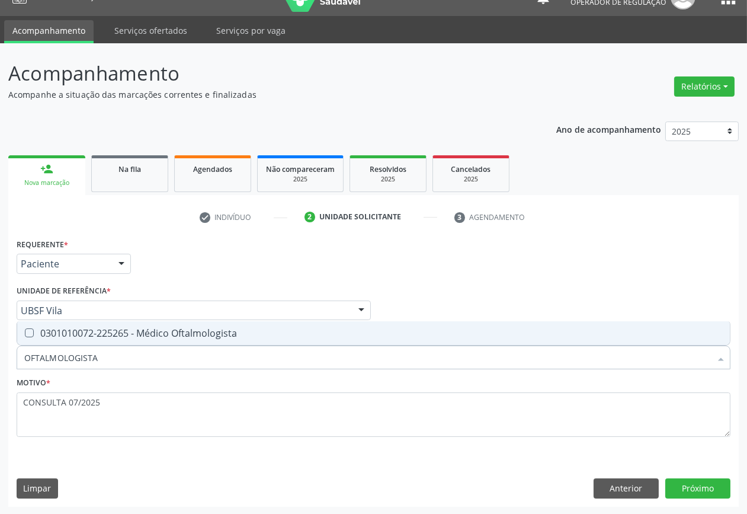
click at [83, 319] on div "Requerente * Paciente Médico(a) Enfermeiro(a) Paciente Nenhum resultado encontr…" at bounding box center [374, 344] width 714 height 218
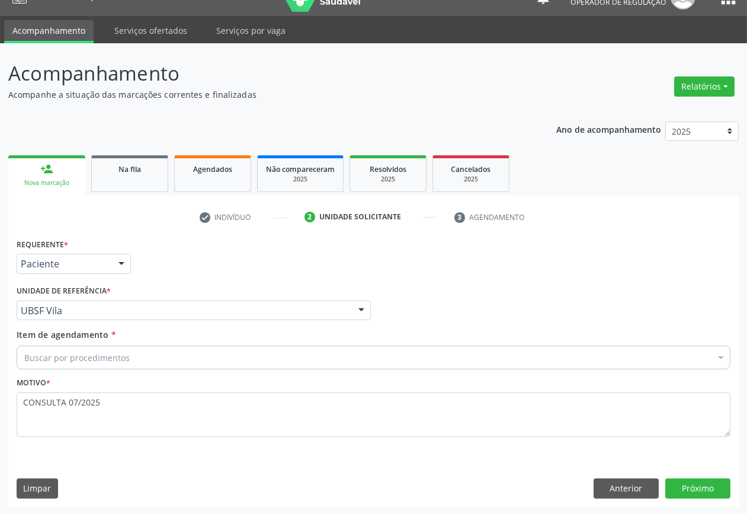
paste input "OFTALMOLOGISTA"
type input "OFTALMOLOGISTA"
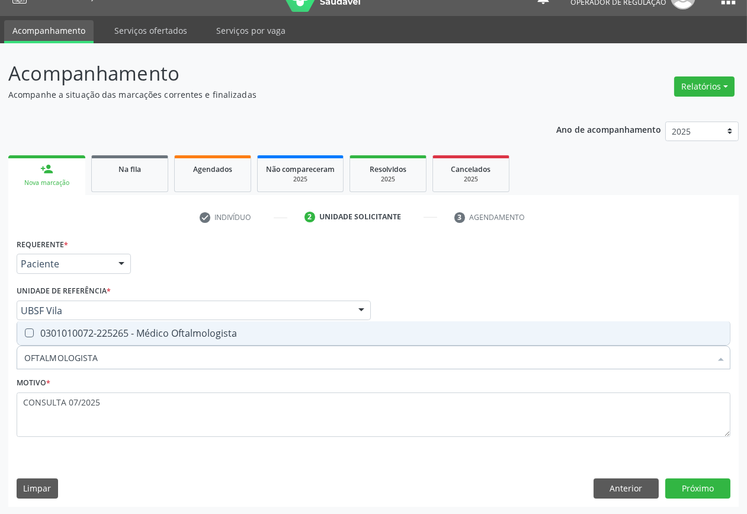
click at [131, 328] on div "0301010072-225265 - Médico Oftalmologista" at bounding box center [373, 332] width 698 height 9
checkbox Oftalmologista "true"
click at [701, 488] on button "Próximo" at bounding box center [697, 488] width 65 height 20
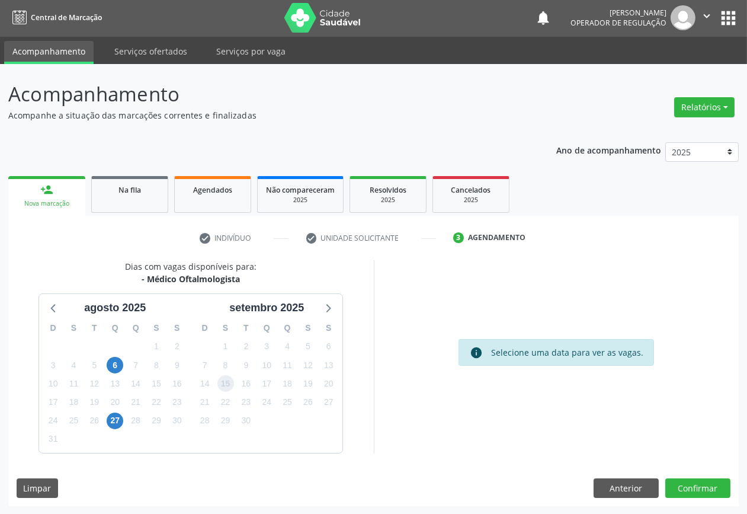
click at [227, 391] on span "15" at bounding box center [225, 383] width 17 height 17
click at [692, 485] on button "Confirmar" at bounding box center [697, 488] width 65 height 20
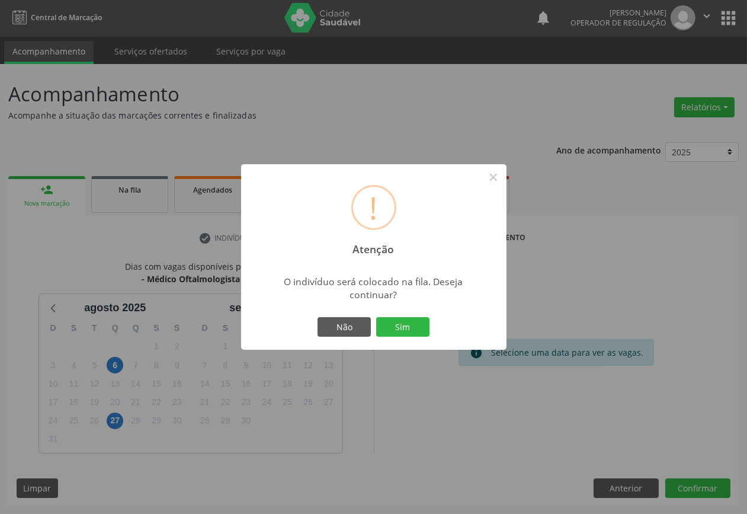
click at [376, 317] on button "Sim" at bounding box center [402, 327] width 53 height 20
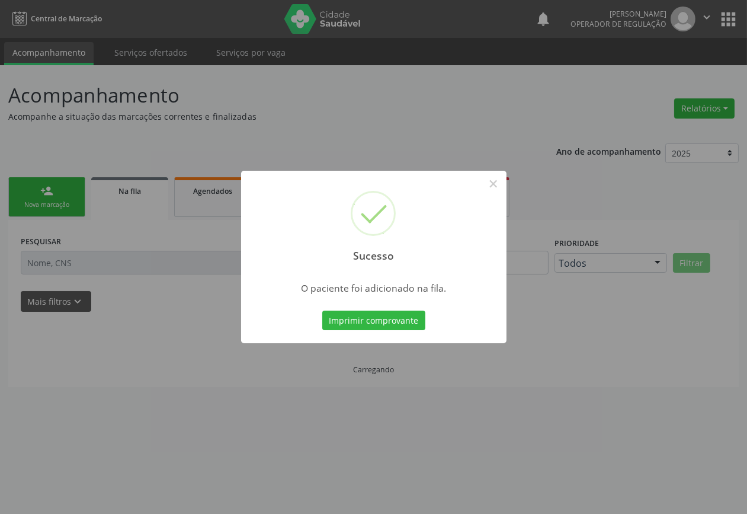
scroll to position [0, 0]
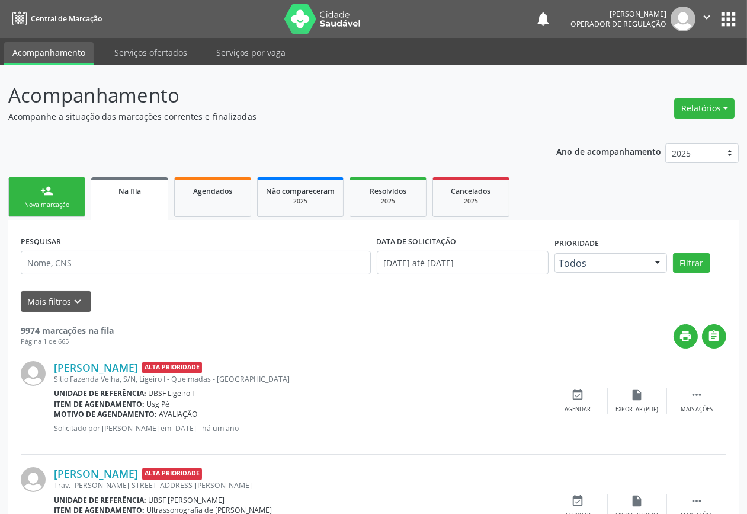
click at [27, 209] on link "person_add Nova marcação" at bounding box center [46, 197] width 77 height 40
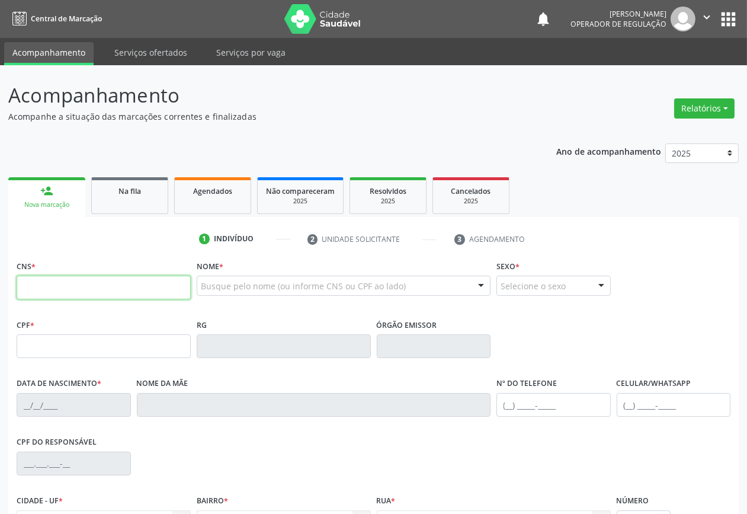
click at [46, 298] on input "text" at bounding box center [104, 287] width 174 height 24
type input "702 8036 7632 9965"
type input "131.157.294-56"
type input "[DATE]"
type input "[PERSON_NAME]"
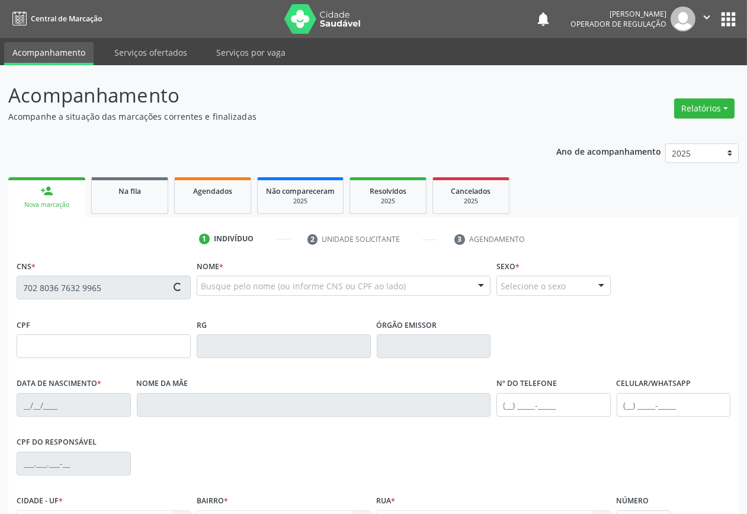
type input "[PHONE_NUMBER]"
type input "102.000.894-63"
type input "S/N"
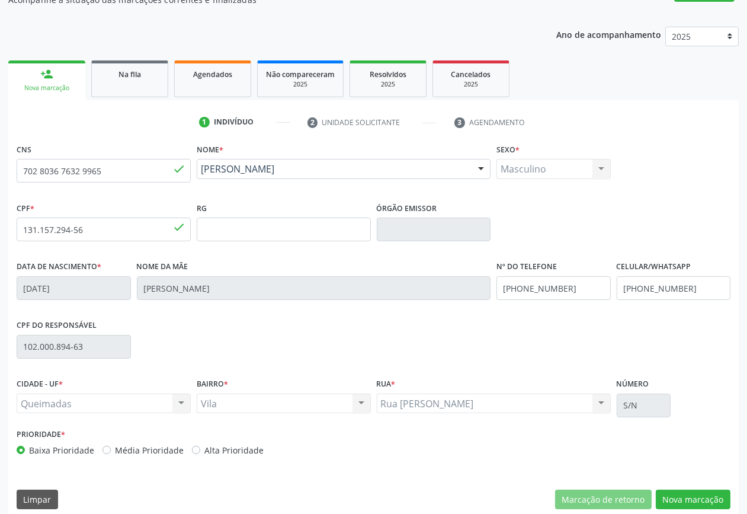
scroll to position [127, 0]
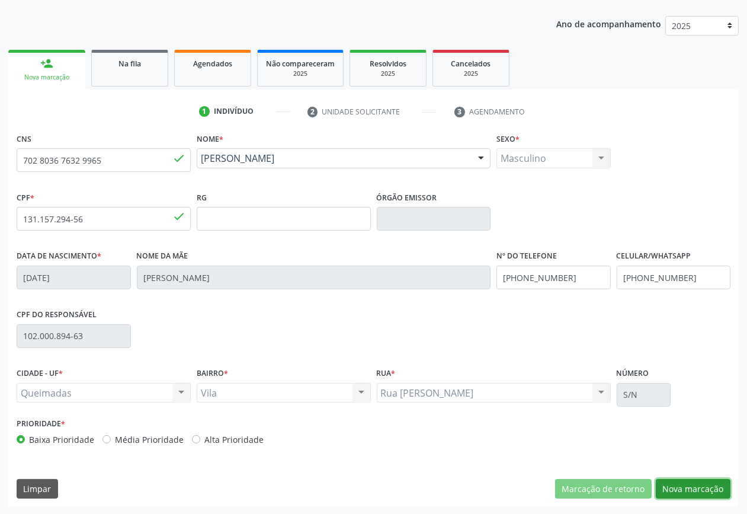
click at [704, 479] on button "Nova marcação" at bounding box center [693, 489] width 75 height 20
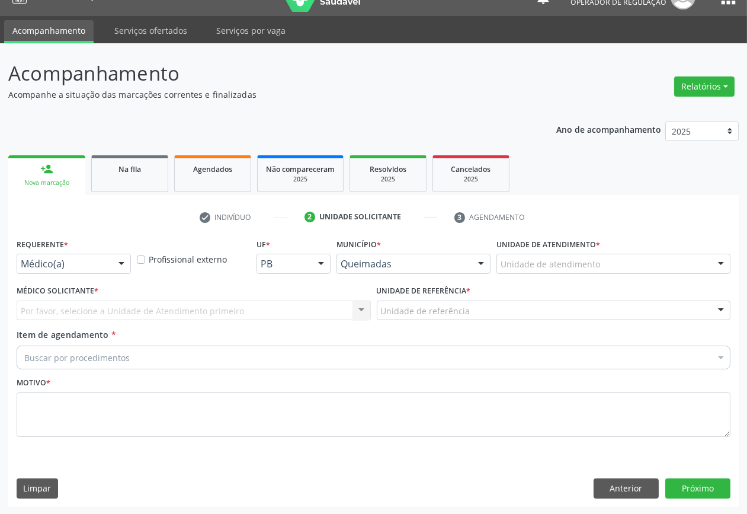
click at [59, 273] on div "Requerente * Médico(a) Médico(a) Enfermeiro(a) Paciente Nenhum resultado encont…" at bounding box center [74, 258] width 120 height 46
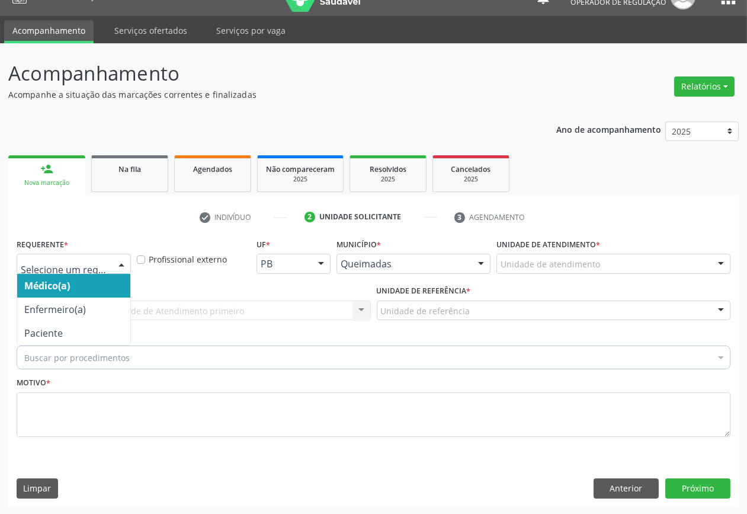
click at [53, 270] on div at bounding box center [74, 264] width 114 height 20
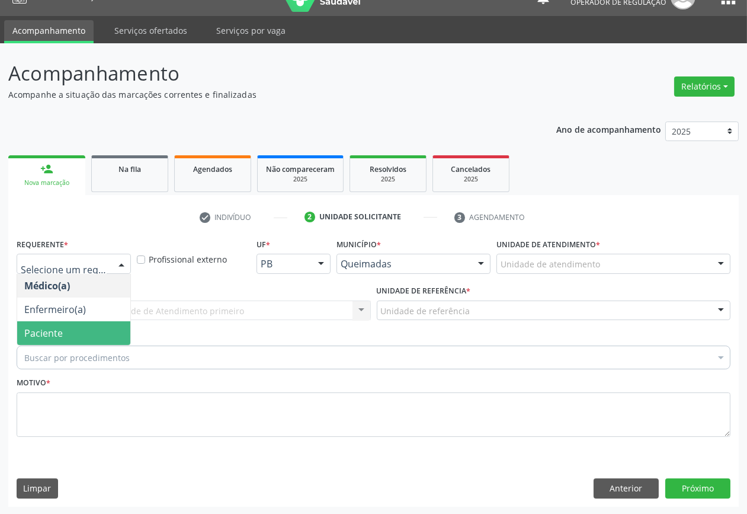
click at [53, 327] on span "Paciente" at bounding box center [43, 332] width 39 height 13
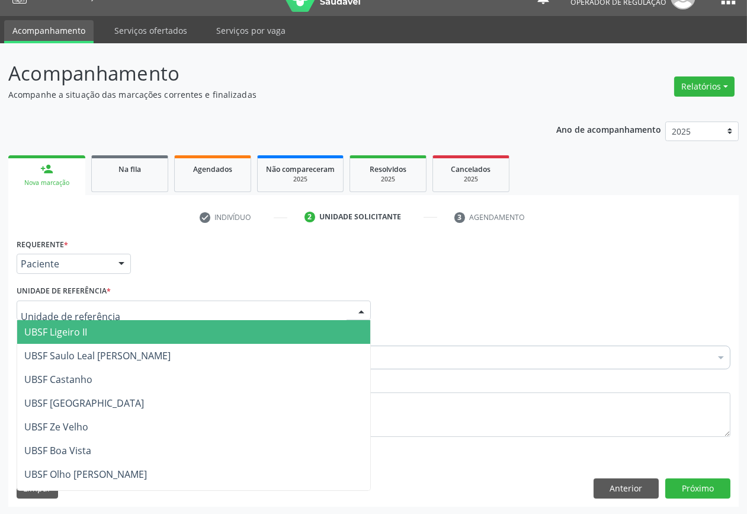
click at [111, 310] on div at bounding box center [194, 310] width 354 height 20
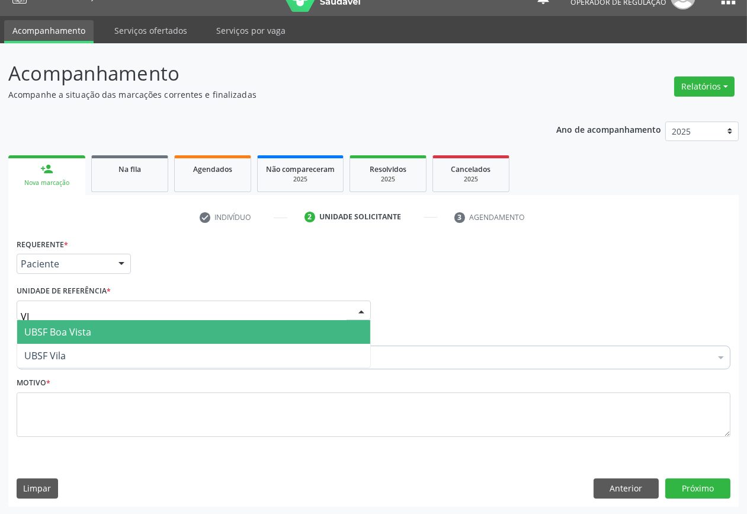
type input "VIL"
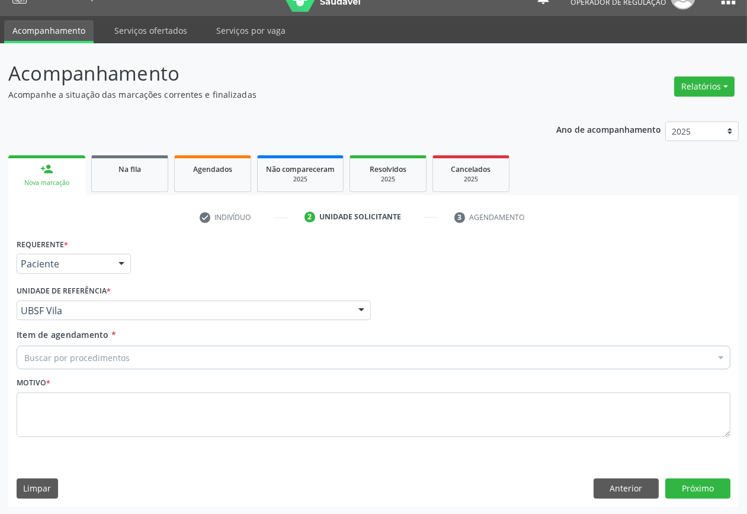
click at [56, 367] on div "Buscar por procedimentos" at bounding box center [374, 357] width 714 height 24
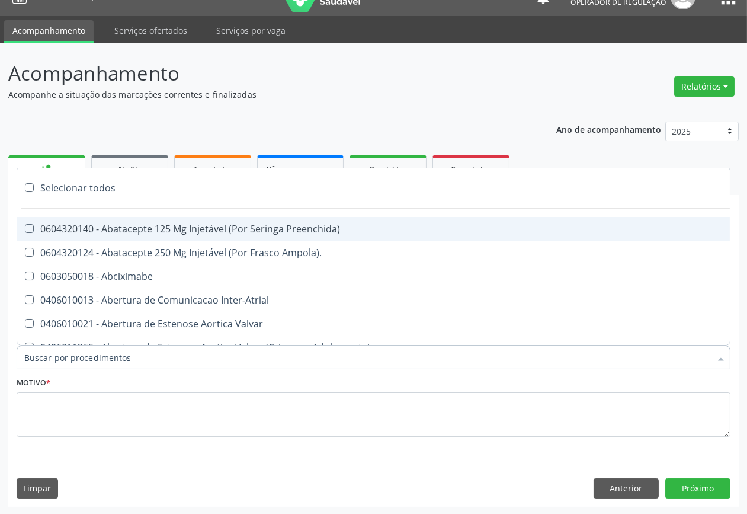
paste input "OFTALMOLOGISTA"
type input "OFTALMOLOGISTA"
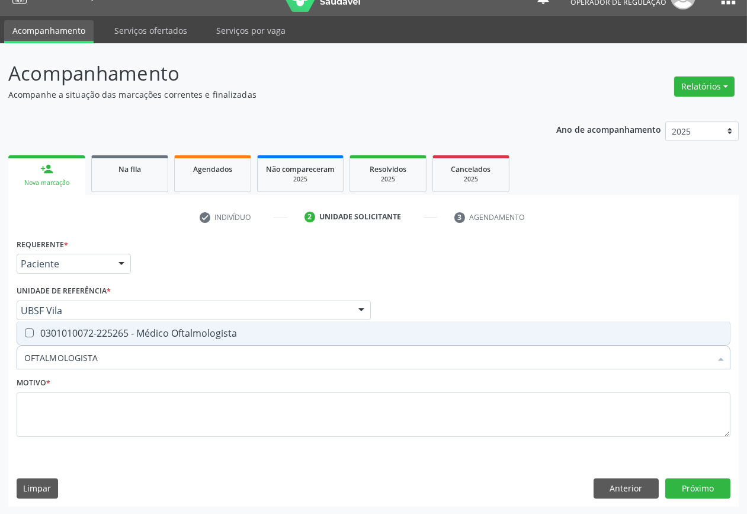
click at [78, 333] on div "0301010072-225265 - Médico Oftalmologista" at bounding box center [373, 332] width 698 height 9
checkbox Oftalmologista "true"
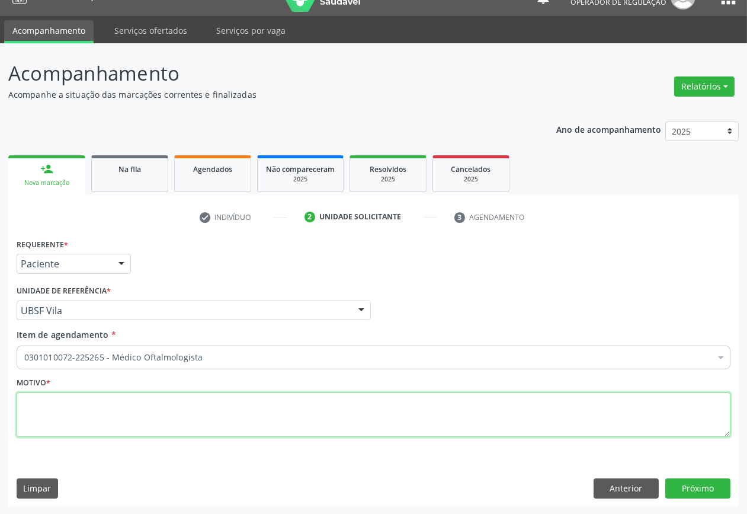
paste textarea "CONSULTA 07/2025"
click at [288, 415] on textarea at bounding box center [374, 414] width 714 height 45
type textarea "CONSULTA 07/2025"
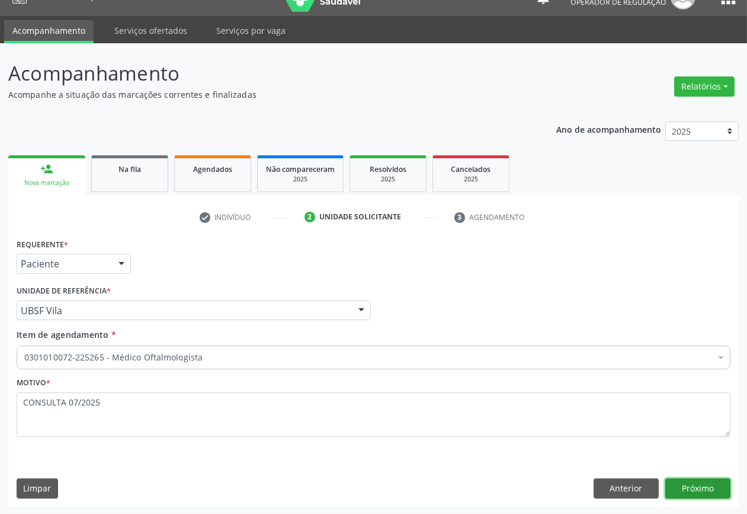
click at [718, 485] on button "Próximo" at bounding box center [697, 488] width 65 height 20
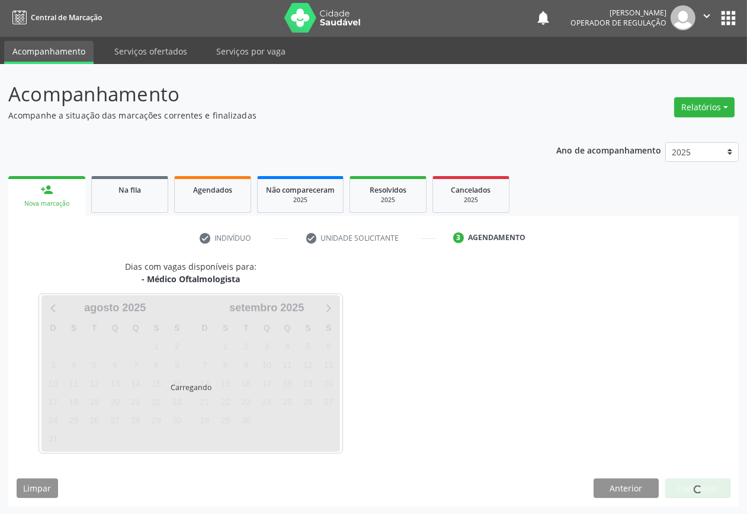
scroll to position [1, 0]
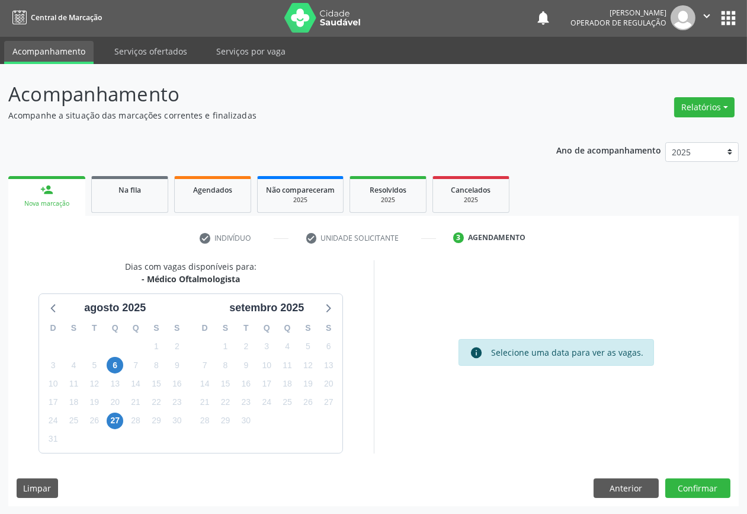
click at [257, 387] on div "17" at bounding box center [266, 383] width 21 height 18
click at [259, 387] on span "17" at bounding box center [266, 383] width 17 height 17
click at [683, 484] on button "Confirmar" at bounding box center [697, 488] width 65 height 20
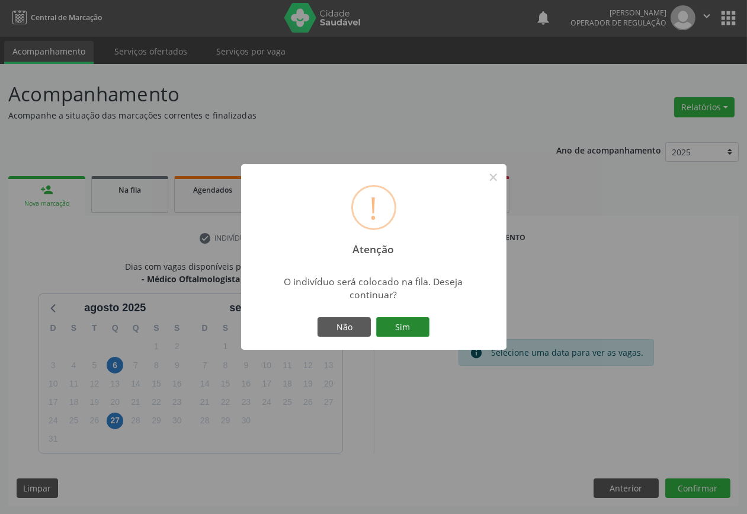
click at [397, 325] on button "Sim" at bounding box center [402, 327] width 53 height 20
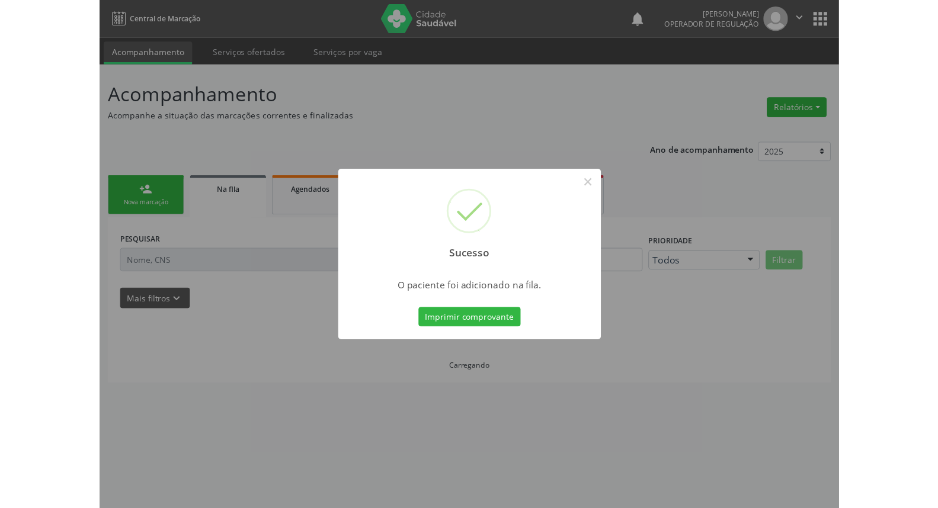
scroll to position [0, 0]
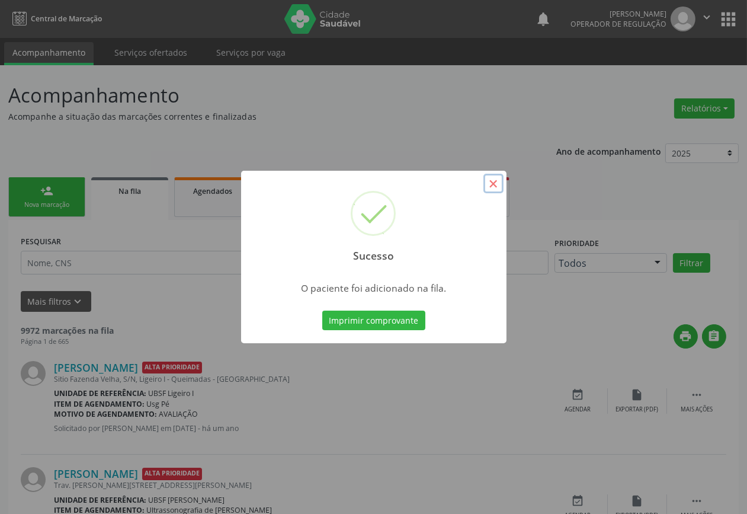
click at [487, 191] on button "×" at bounding box center [493, 184] width 20 height 20
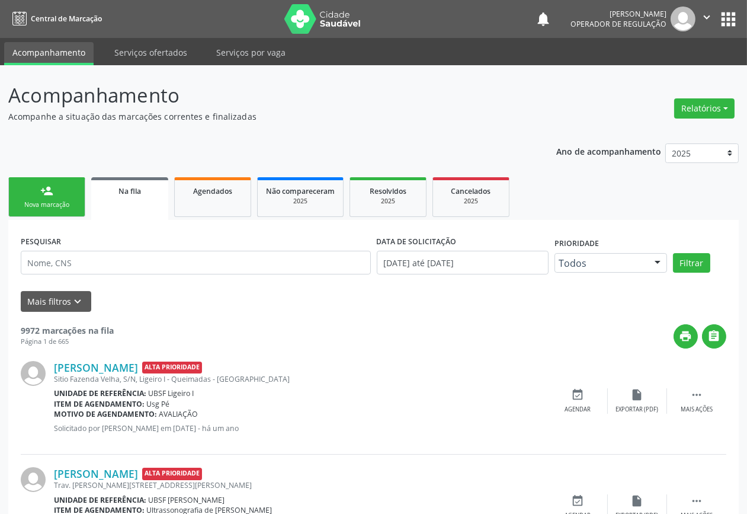
click at [49, 208] on div "Nova marcação" at bounding box center [46, 204] width 59 height 9
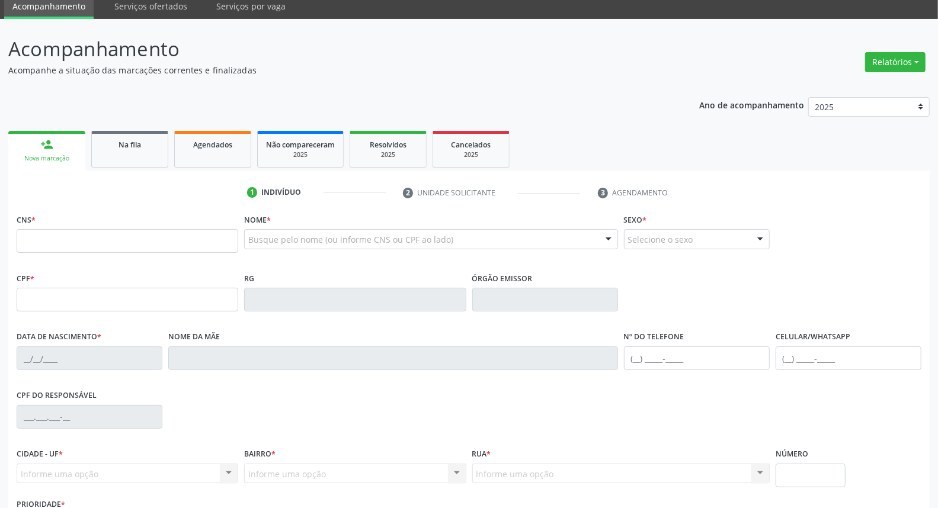
scroll to position [66, 0]
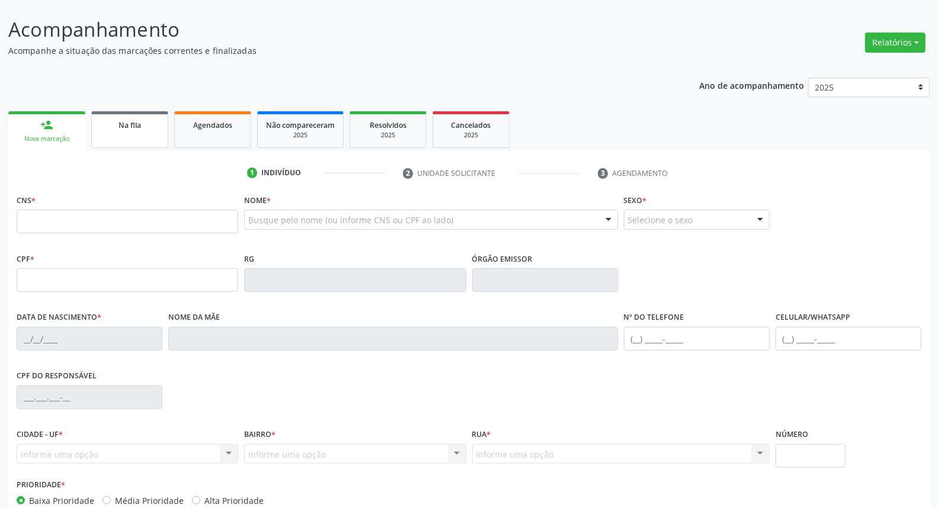
click at [152, 134] on link "Na fila" at bounding box center [129, 129] width 77 height 37
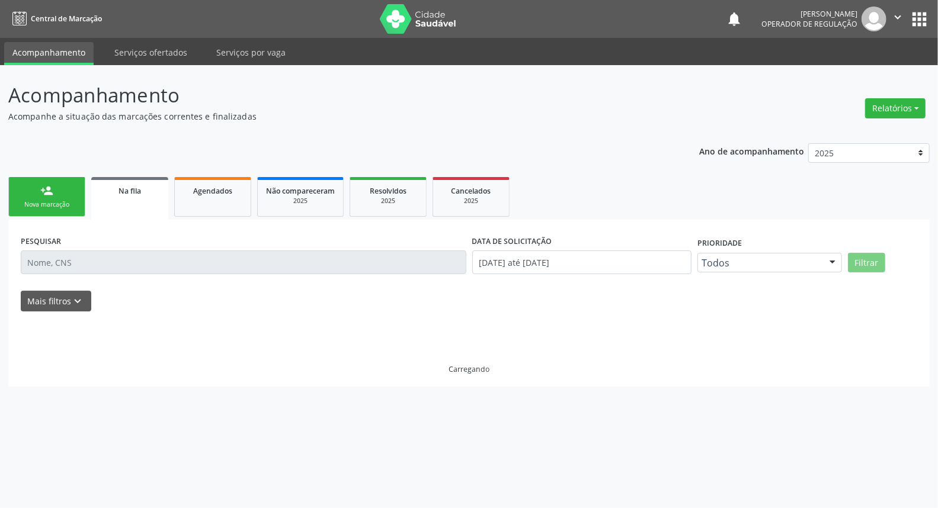
scroll to position [0, 0]
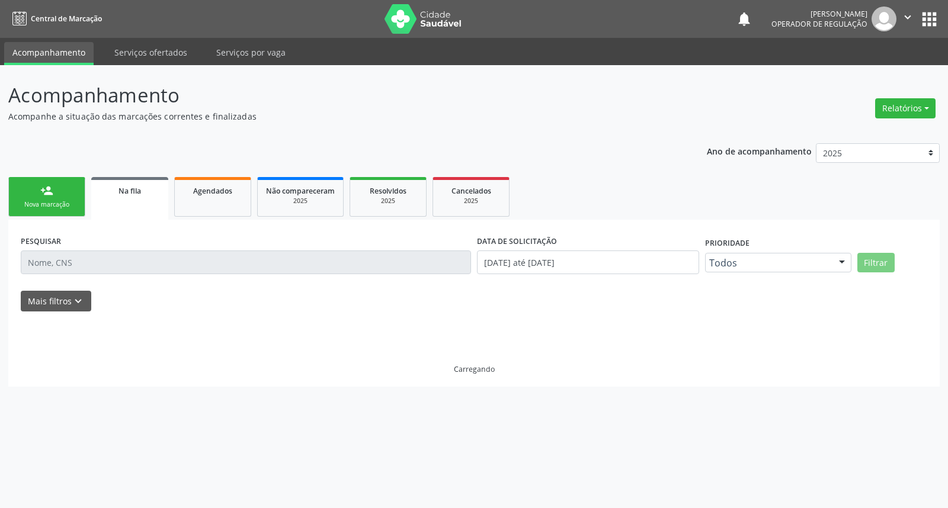
click at [746, 28] on button "apps" at bounding box center [929, 19] width 21 height 21
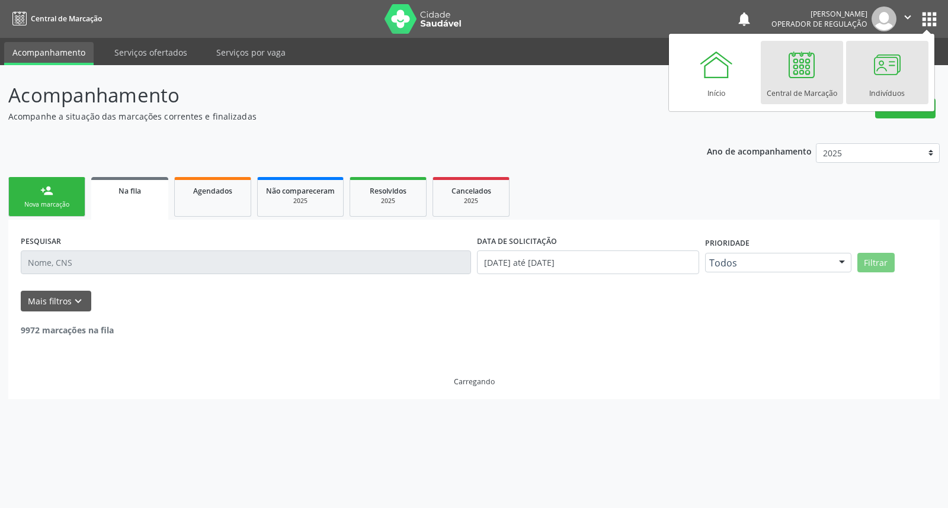
click at [746, 74] on link "Indivíduos" at bounding box center [887, 72] width 82 height 63
